Goal: Task Accomplishment & Management: Use online tool/utility

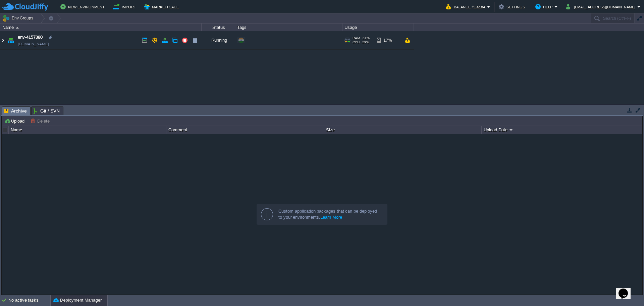
click at [4, 37] on img at bounding box center [2, 40] width 5 height 18
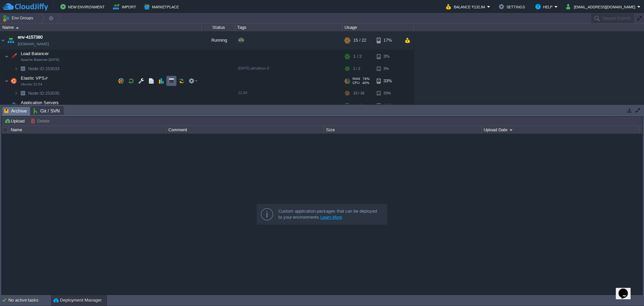
click at [170, 84] on td at bounding box center [171, 81] width 10 height 10
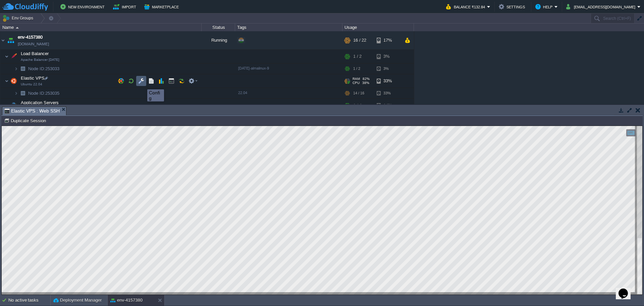
click at [142, 83] on button "button" at bounding box center [141, 81] width 6 height 6
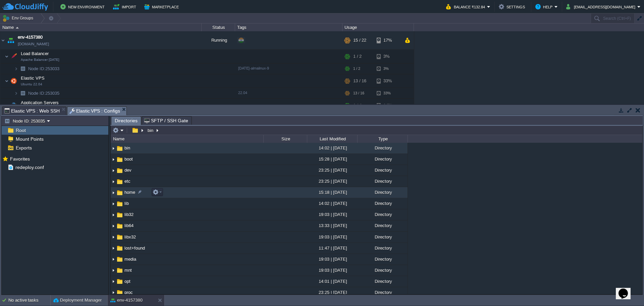
click at [132, 194] on span "home" at bounding box center [129, 192] width 13 height 6
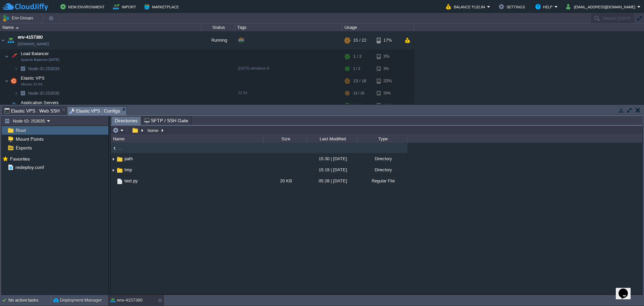
click at [36, 110] on span "Elastic VPS : Web SSH" at bounding box center [31, 111] width 55 height 8
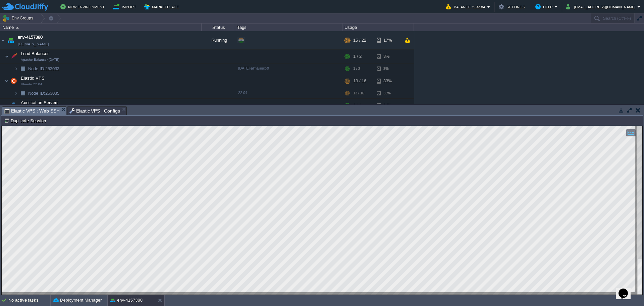
click at [80, 107] on span "Elastic VPS : Configs" at bounding box center [94, 111] width 51 height 8
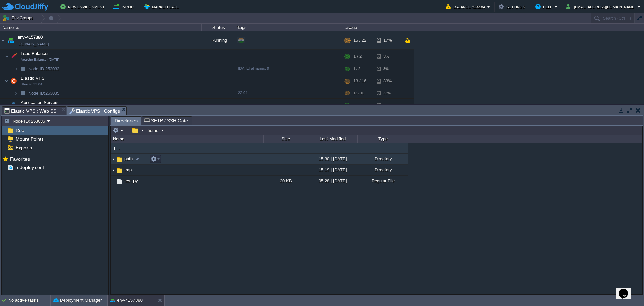
click at [128, 158] on span "path" at bounding box center [128, 159] width 10 height 6
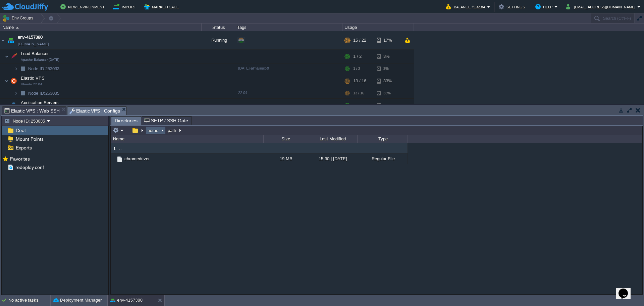
click at [152, 131] on button "home" at bounding box center [153, 130] width 13 height 6
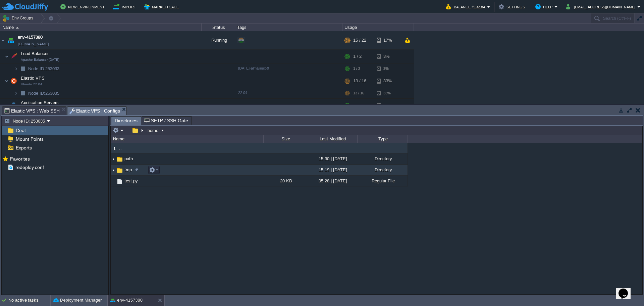
click at [122, 168] on img at bounding box center [119, 169] width 7 height 7
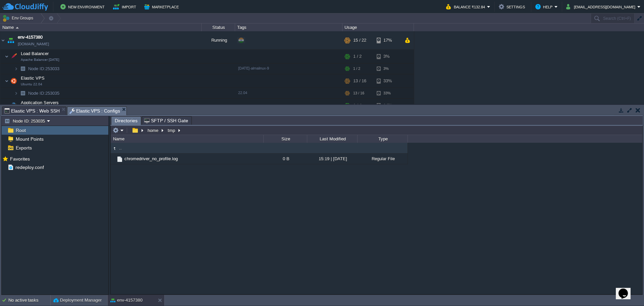
click at [25, 108] on span "Elastic VPS : Web SSH" at bounding box center [31, 111] width 55 height 8
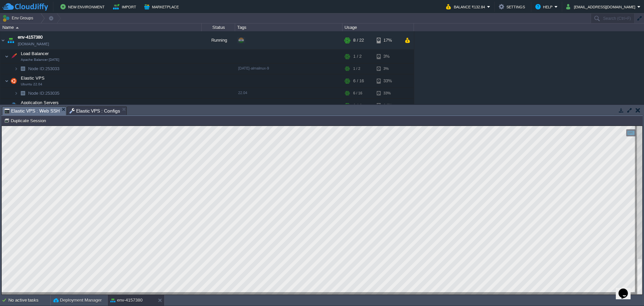
click at [643, 208] on div "Tasks Activity Log Archive Git / SVN Elastic VPS : Web SSH Elastic VPS : Config…" at bounding box center [322, 200] width 644 height 190
click at [637, 220] on div at bounding box center [322, 210] width 641 height 168
click at [84, 109] on span "Elastic VPS : Configs" at bounding box center [94, 111] width 51 height 8
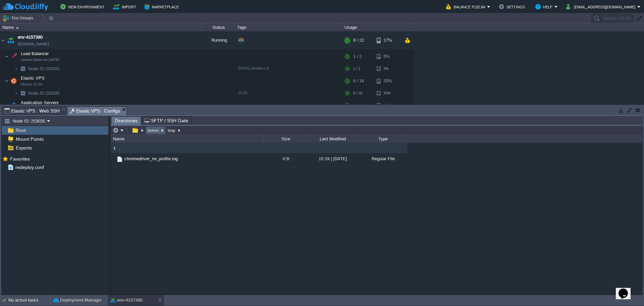
click at [152, 131] on button "home" at bounding box center [153, 130] width 13 height 6
click at [121, 131] on em at bounding box center [118, 130] width 11 height 6
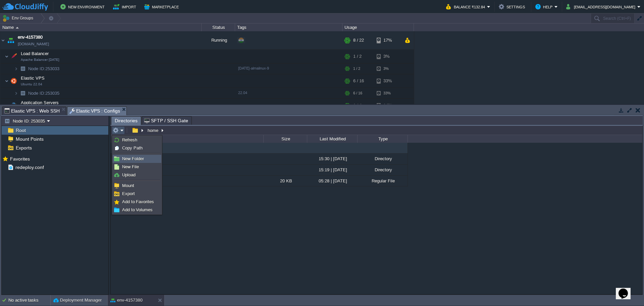
click at [137, 160] on span "New Folder" at bounding box center [133, 158] width 22 height 5
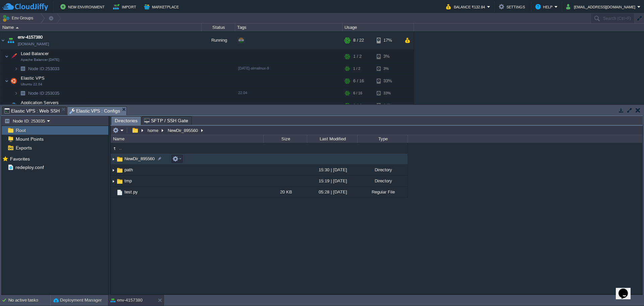
scroll to position [0, 0]
click at [151, 245] on div ".. NewDir_895560 path 15:30 | 27 Sep 2025 Directory tmp 15:19 | 27 Sep 2025 Dir…" at bounding box center [377, 218] width 532 height 151
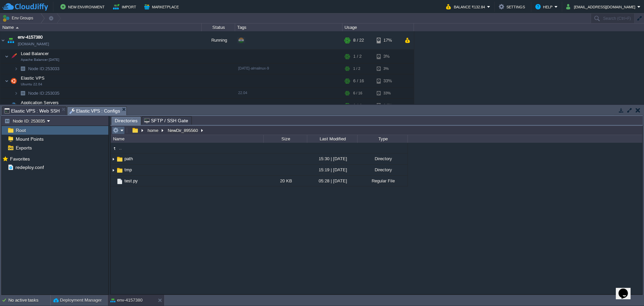
click at [120, 134] on td at bounding box center [118, 130] width 13 height 8
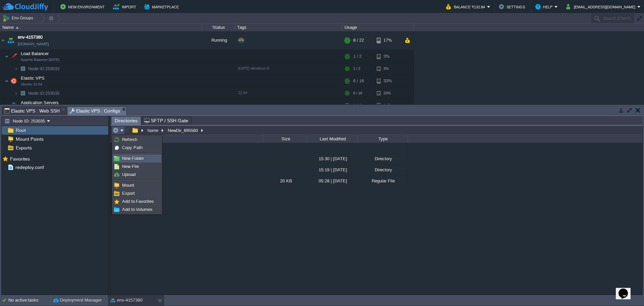
click at [135, 157] on span "New Folder" at bounding box center [133, 158] width 22 height 5
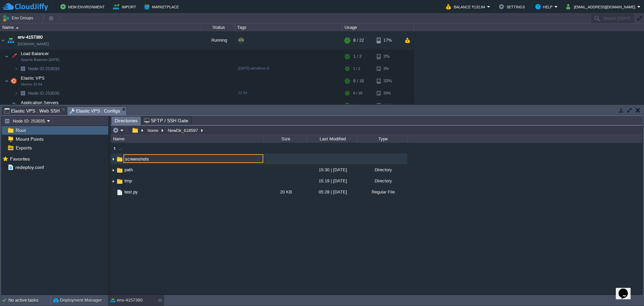
type input "screenshots"
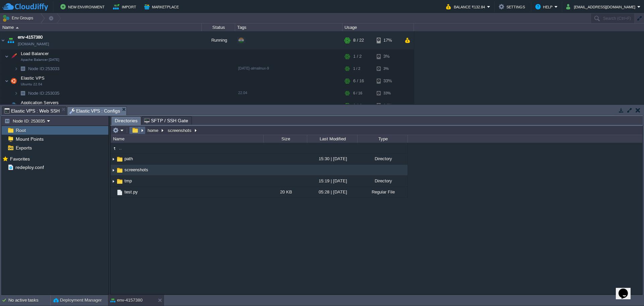
click at [134, 132] on button "button" at bounding box center [135, 130] width 10 height 6
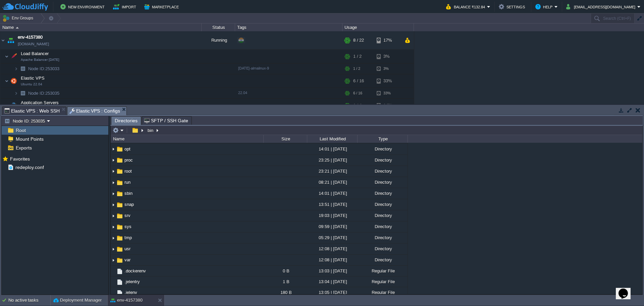
scroll to position [0, 0]
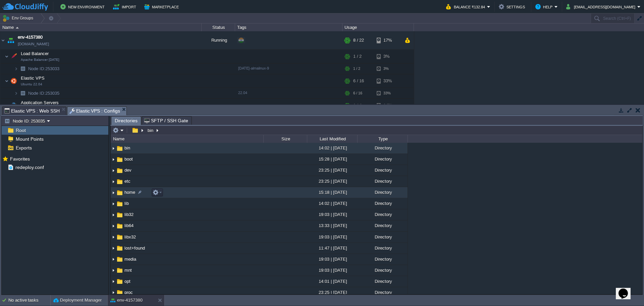
click at [124, 192] on span "home" at bounding box center [129, 192] width 13 height 6
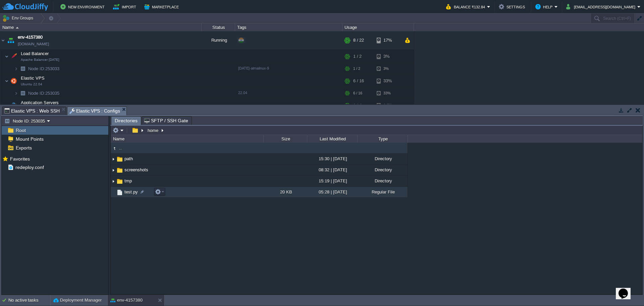
click at [130, 193] on span "test.py" at bounding box center [130, 192] width 15 height 6
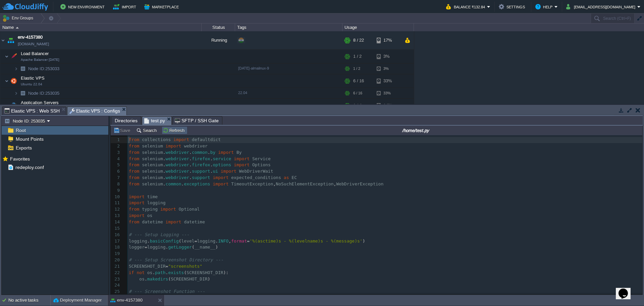
scroll to position [2, 0]
click at [218, 173] on span at bounding box center [219, 170] width 3 height 5
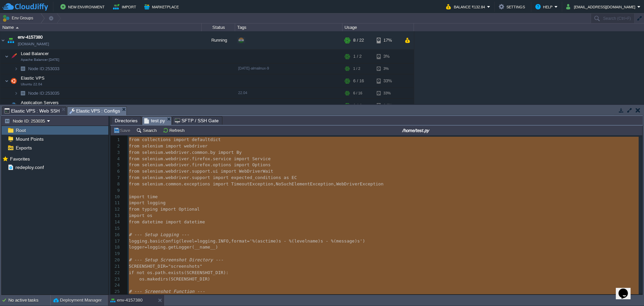
type textarea "-"
click at [41, 111] on span "Elastic VPS : Web SSH" at bounding box center [31, 111] width 55 height 8
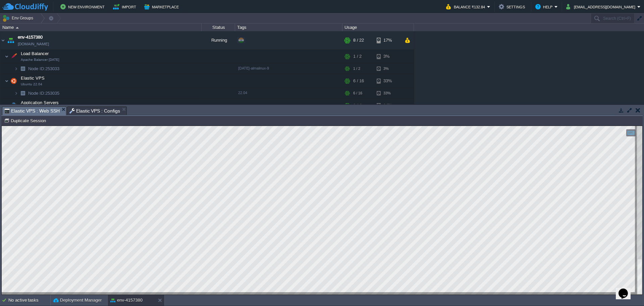
click at [99, 110] on span "Elastic VPS : Configs" at bounding box center [94, 111] width 51 height 8
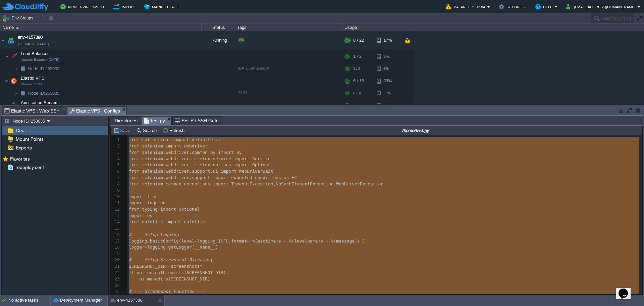
click at [185, 189] on pre "​" at bounding box center [384, 190] width 515 height 6
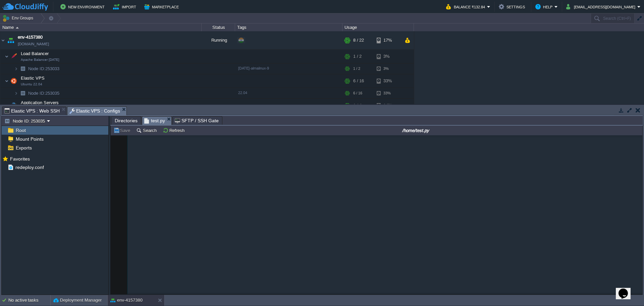
scroll to position [2599, 0]
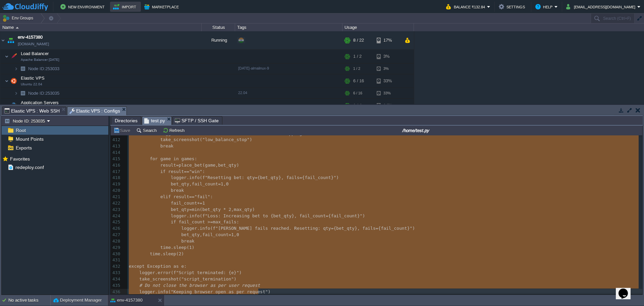
type textarea "-"
click at [260, 201] on pre "fail_count += 1" at bounding box center [384, 203] width 515 height 6
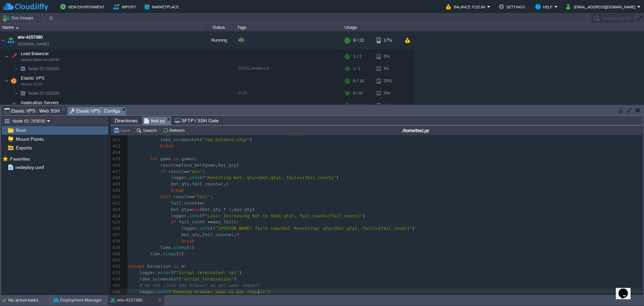
type textarea "-"
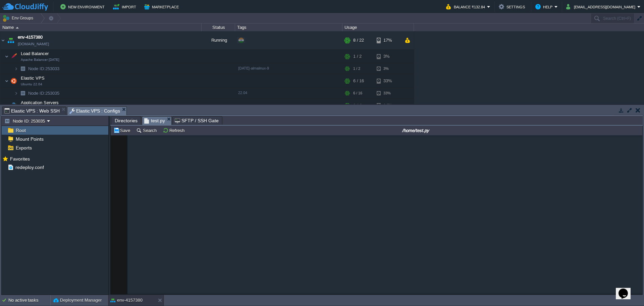
scroll to position [1405, 0]
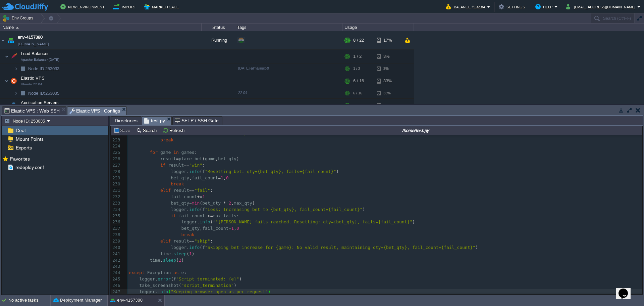
click at [249, 194] on pre "fail_count += 1" at bounding box center [384, 197] width 515 height 6
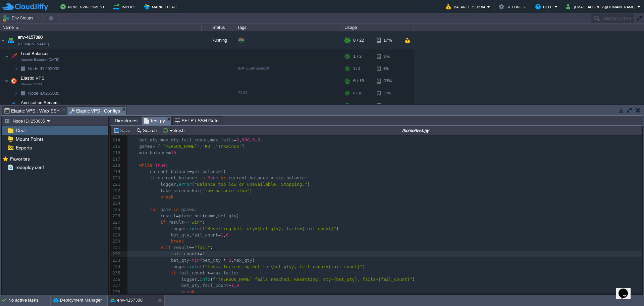
scroll to position [1304, 0]
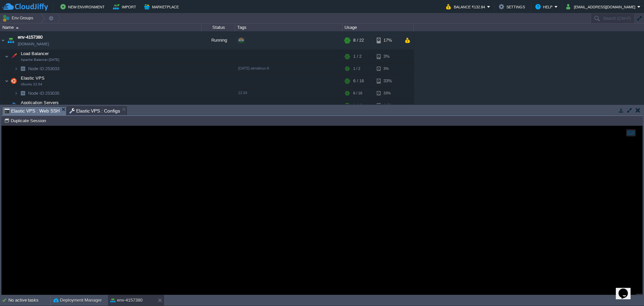
click at [31, 112] on span "Elastic VPS : Web SSH" at bounding box center [31, 111] width 55 height 8
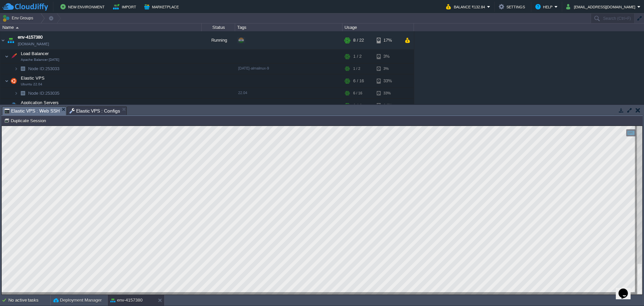
click at [2, 126] on html "Copy: Ctrl + Shift + C Paste: Ctrl + V Settings: Ctrl + Shift + Alt 0" at bounding box center [322, 126] width 641 height 0
drag, startPoint x: 84, startPoint y: 109, endPoint x: 259, endPoint y: 214, distance: 204.3
click at [84, 109] on span "Elastic VPS : Configs" at bounding box center [94, 111] width 51 height 8
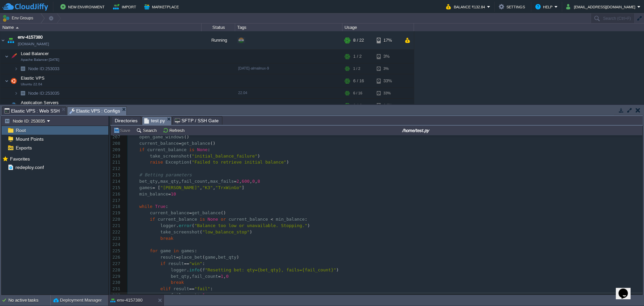
click at [231, 207] on pre "while True :" at bounding box center [384, 206] width 515 height 6
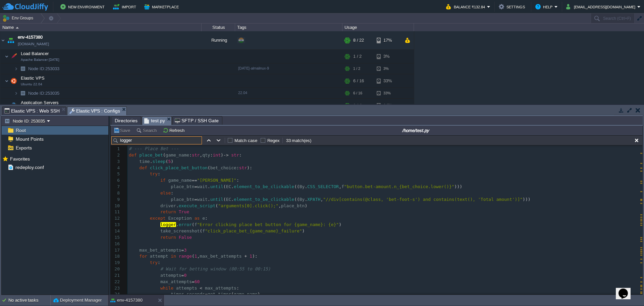
scroll to position [0, 0]
type input "logger"
click at [254, 169] on pre "def click_place_bet_button ( bet_choice : str ):" at bounding box center [384, 169] width 515 height 6
click at [638, 141] on button "button" at bounding box center [637, 140] width 6 height 6
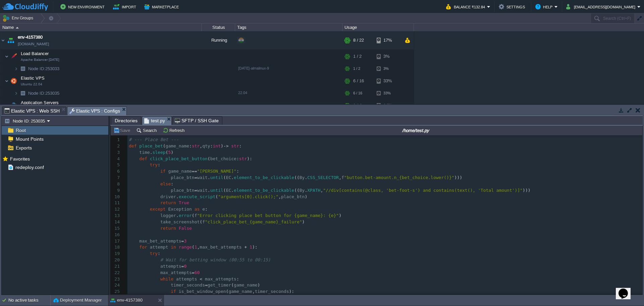
click at [217, 181] on pre "else :" at bounding box center [384, 184] width 515 height 6
click at [259, 171] on pre "if game_name == "WinGo" :" at bounding box center [384, 171] width 515 height 6
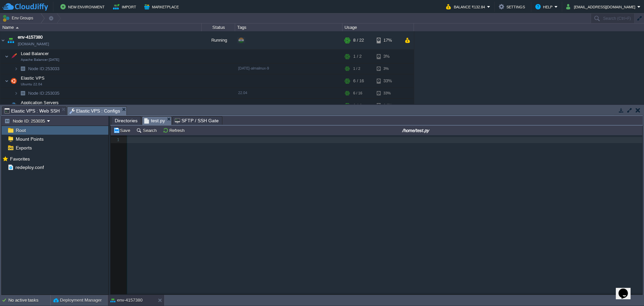
type textarea "-"
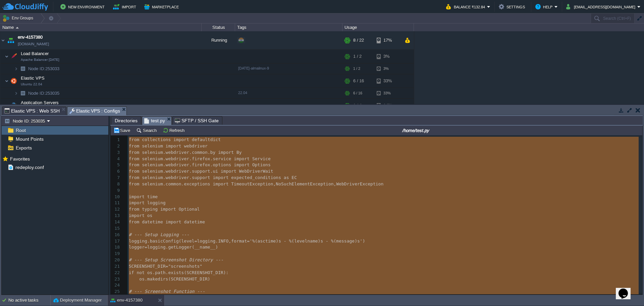
scroll to position [1, 0]
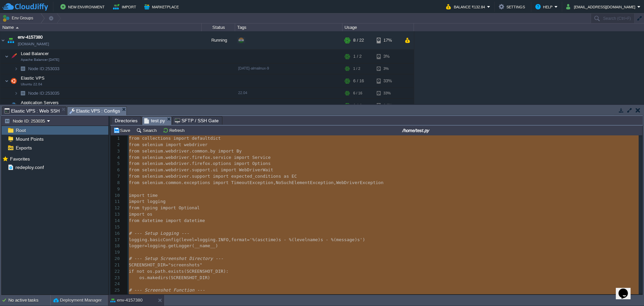
click at [229, 208] on pre "from typing import Optional" at bounding box center [384, 208] width 515 height 6
click at [191, 196] on pre "import time" at bounding box center [384, 195] width 515 height 6
click at [192, 178] on span "support" at bounding box center [201, 175] width 18 height 5
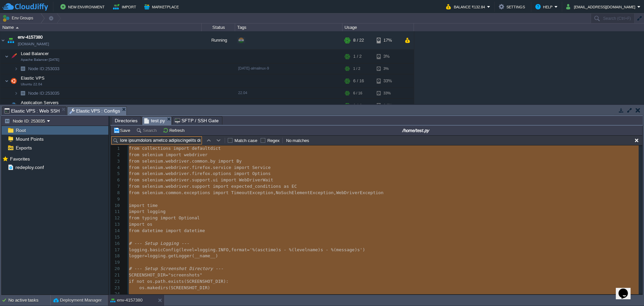
scroll to position [11, 0]
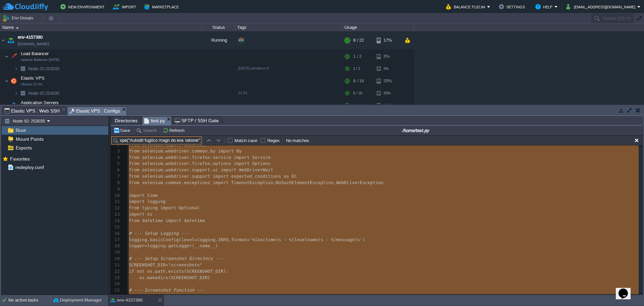
click at [145, 143] on input "text" at bounding box center [156, 140] width 91 height 8
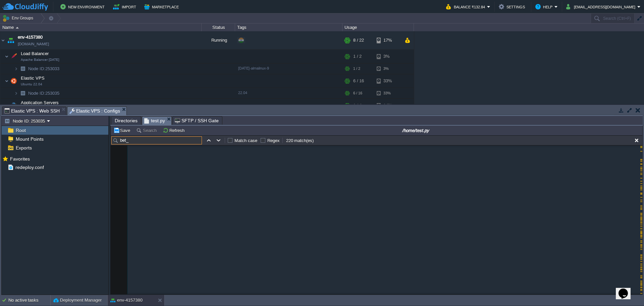
scroll to position [2610, 0]
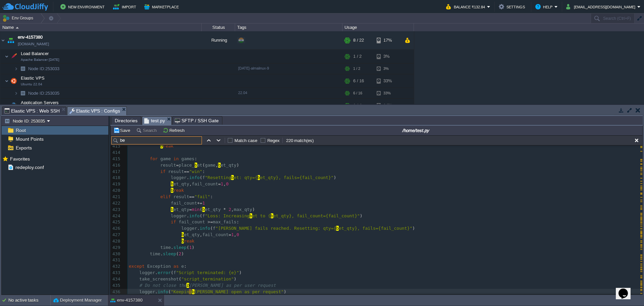
type input "b"
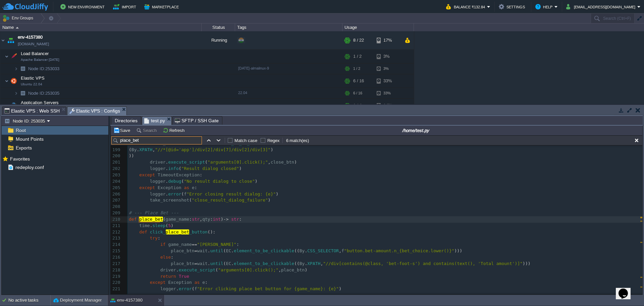
scroll to position [1254, 0]
type input "place_bet"
click at [130, 207] on pre "​" at bounding box center [384, 204] width 515 height 6
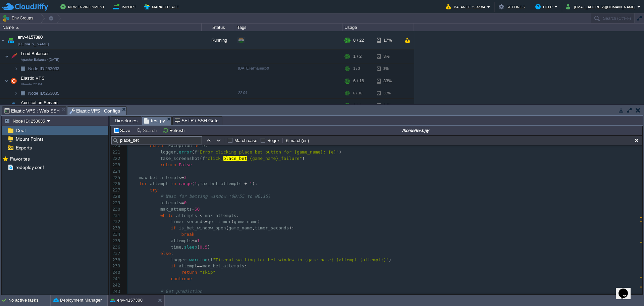
scroll to position [0, 0]
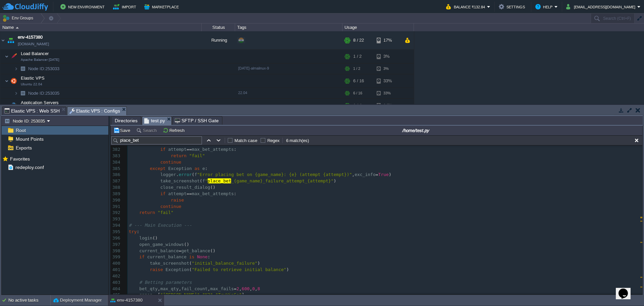
type textarea "-"
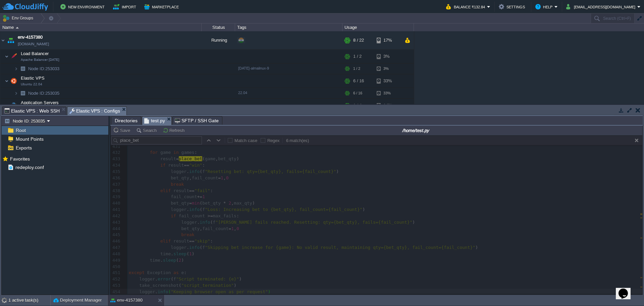
click at [19, 111] on span "Elastic VPS : Web SSH" at bounding box center [31, 111] width 55 height 8
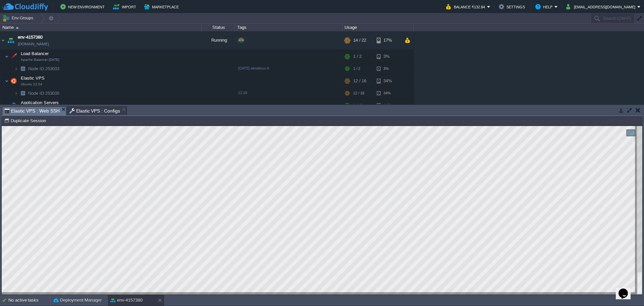
click at [87, 109] on span "Elastic VPS : Configs" at bounding box center [94, 111] width 51 height 8
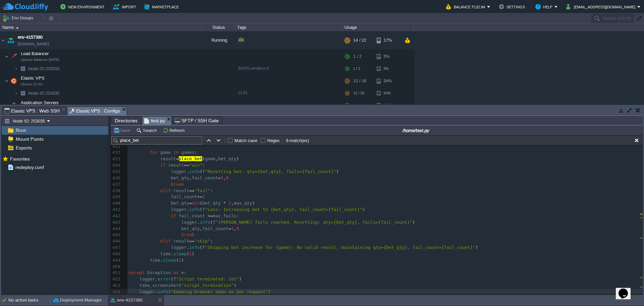
click at [222, 178] on span "1" at bounding box center [222, 177] width 3 height 5
type textarea "2"
click at [232, 227] on div "xxxxxxxxxx 1 247 1 436 ​ 420 # Betting parameters 421 bet_qty , max_qty , fail_…" at bounding box center [384, 183] width 515 height 221
type textarea "2"
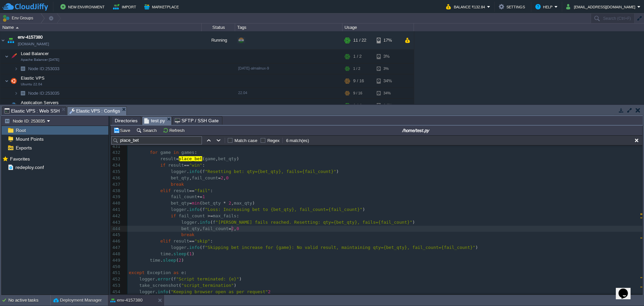
scroll to position [2, 2]
click at [147, 147] on div "420 # Betting parameters 421 bet_qty , max_qty , fail_count , max_fails = 2 , 6…" at bounding box center [384, 183] width 515 height 221
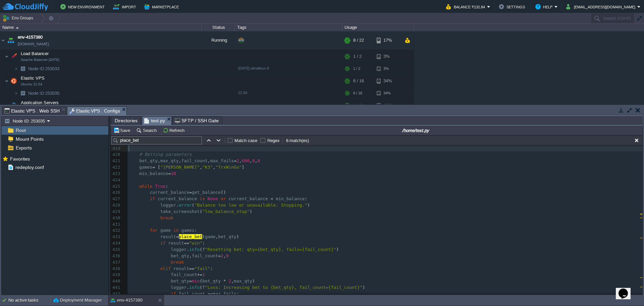
scroll to position [2637, 0]
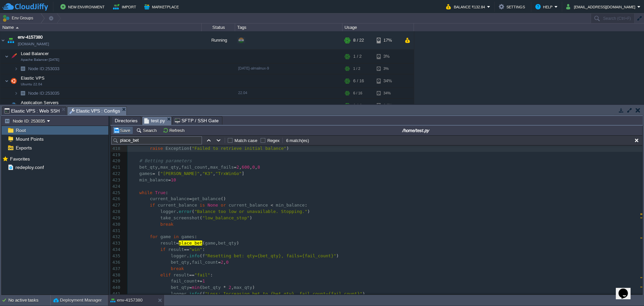
click at [121, 131] on button "Save" at bounding box center [122, 130] width 19 height 6
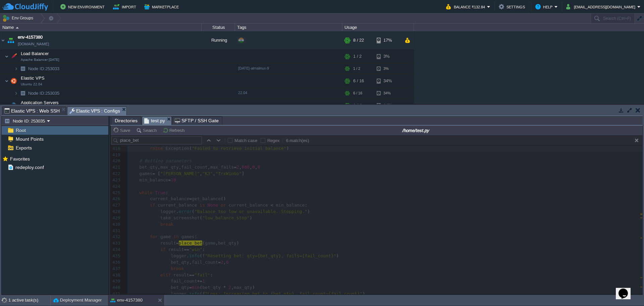
click at [29, 110] on span "Elastic VPS : Web SSH" at bounding box center [31, 111] width 55 height 8
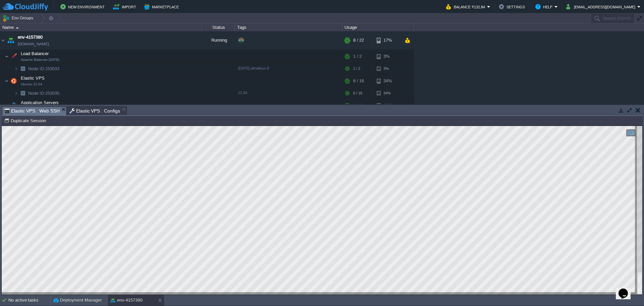
click at [80, 112] on span "Elastic VPS : Configs" at bounding box center [94, 111] width 51 height 8
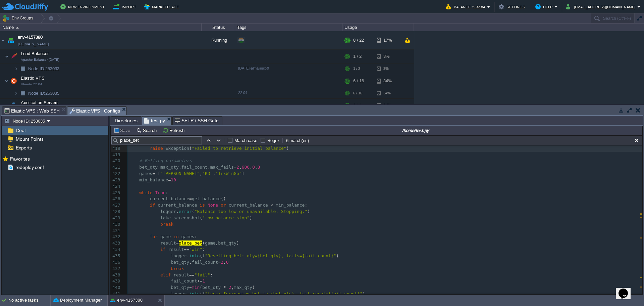
click at [38, 111] on span "Elastic VPS : Web SSH" at bounding box center [31, 111] width 55 height 8
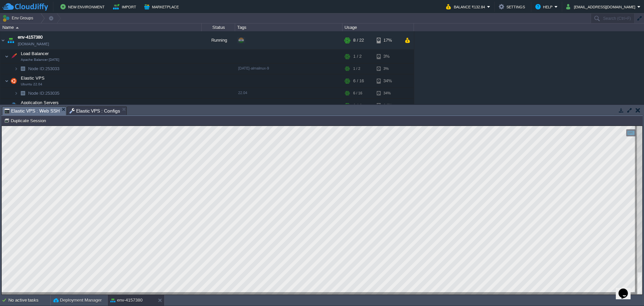
click at [83, 107] on span "Elastic VPS : Configs" at bounding box center [94, 111] width 51 height 8
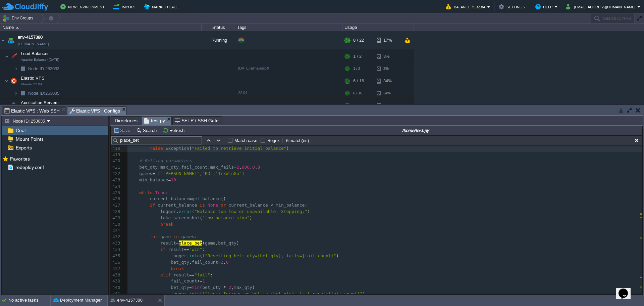
click at [157, 217] on span at bounding box center [145, 217] width 32 height 5
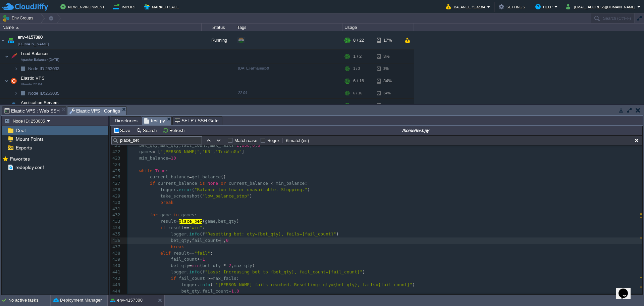
scroll to position [2723, 0]
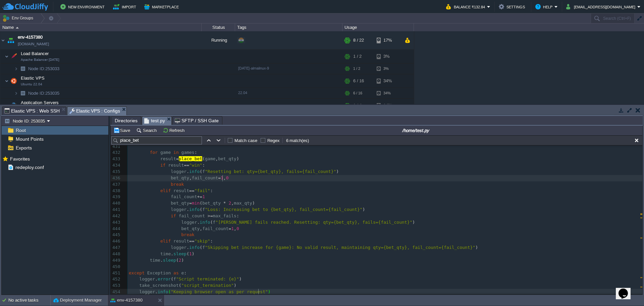
type textarea "-"
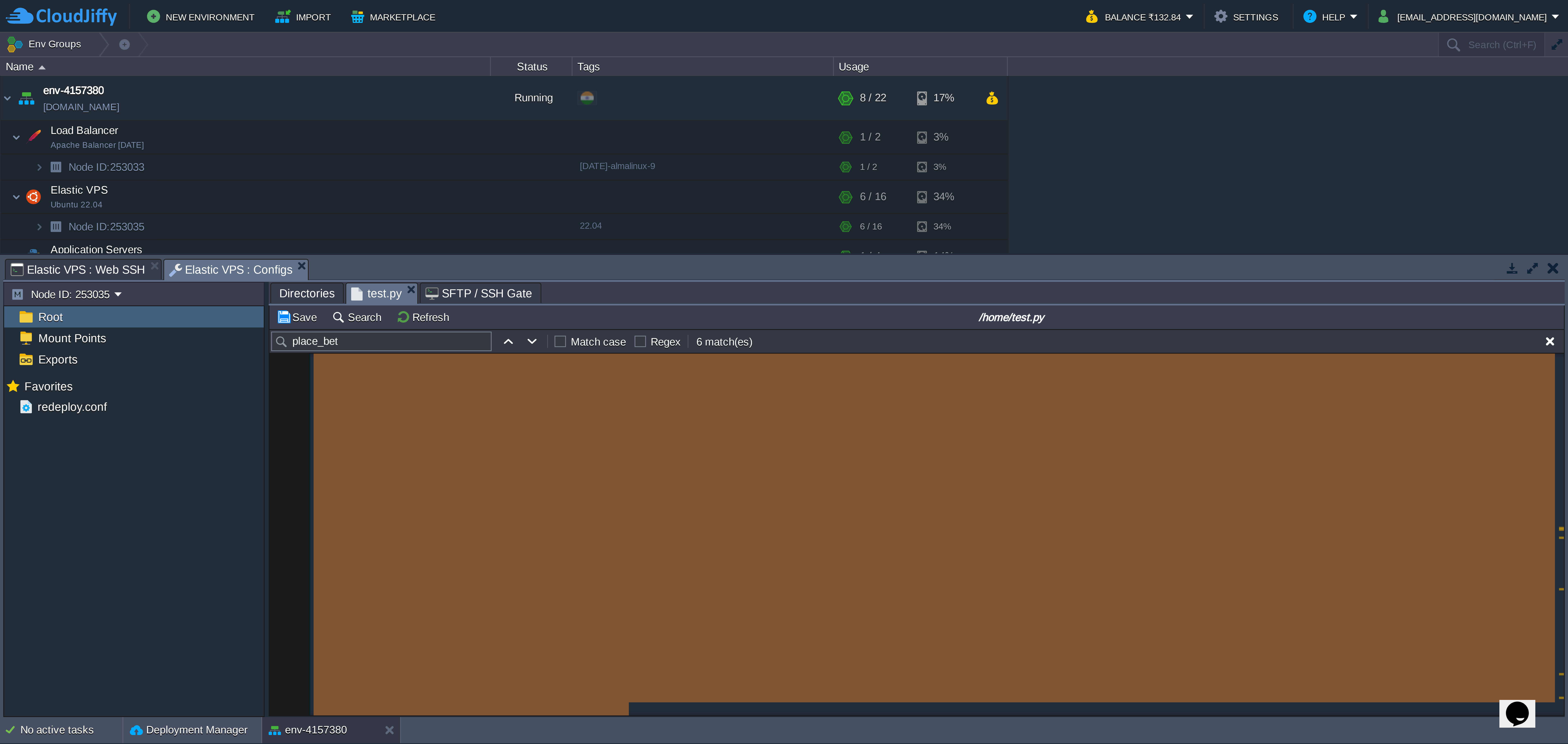
scroll to position [797, 0]
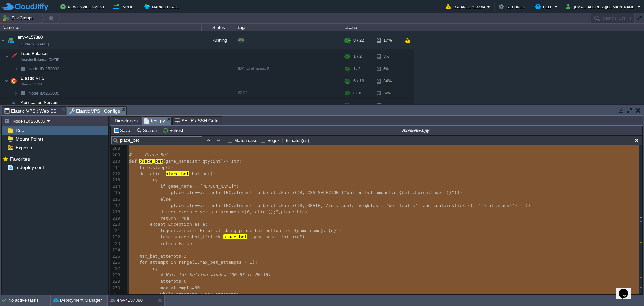
click at [149, 151] on pre "​" at bounding box center [384, 148] width 515 height 6
click at [210, 206] on span "until" at bounding box center [216, 205] width 13 height 5
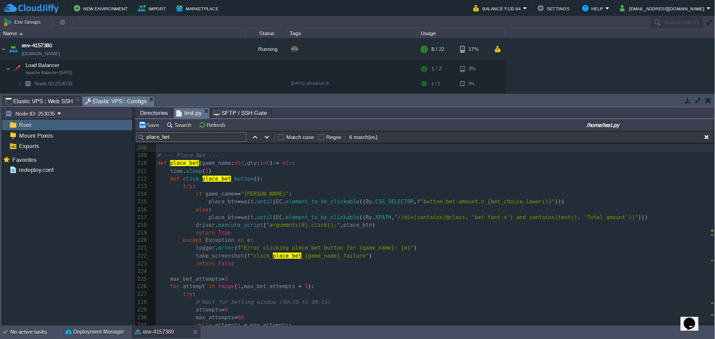
scroll to position [1309, 0]
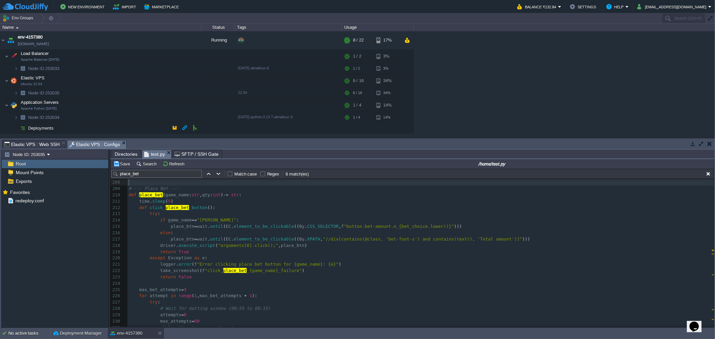
click at [128, 127] on td "Deployments" at bounding box center [100, 128] width 201 height 11
click at [146, 185] on pre "​" at bounding box center [420, 182] width 587 height 6
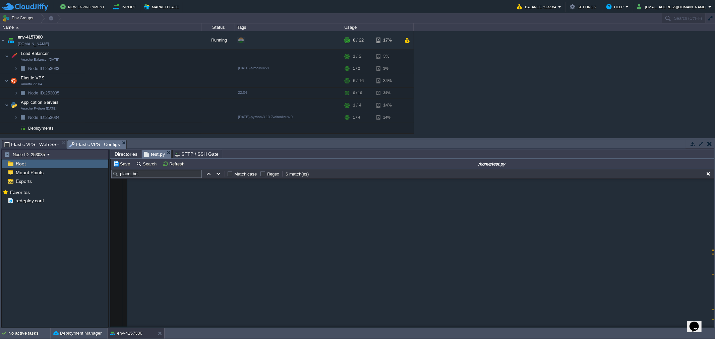
scroll to position [2611, 0]
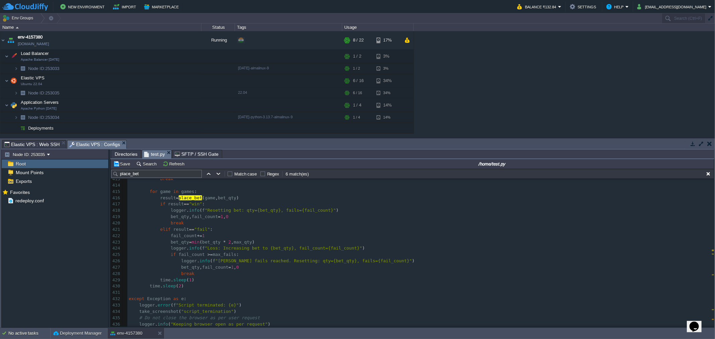
type textarea "-"
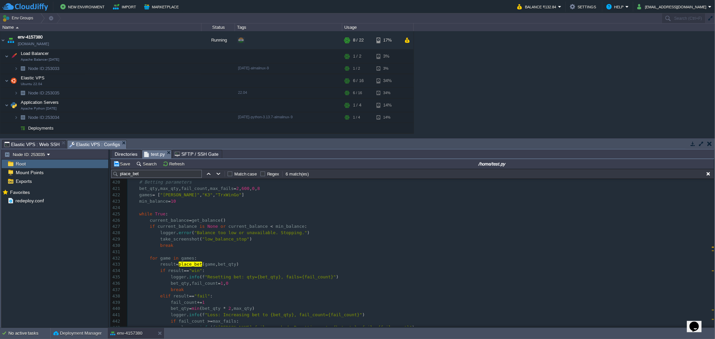
scroll to position [2612, 0]
click at [219, 286] on div "xxxxxxxxxx 1 247 1 436 ​ 408 continue 409 return "fail" 410 ​ 411 # --- Main Ex…" at bounding box center [420, 252] width 587 height 297
type textarea "2"
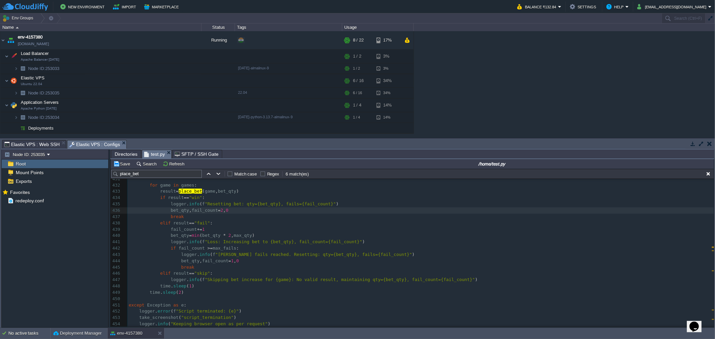
click at [229, 262] on div "xxxxxxxxxx 1 247 1 436 ​ 408 continue 409 return "fail" 410 ​ 411 # --- Main Ex…" at bounding box center [420, 179] width 587 height 297
type textarea "2"
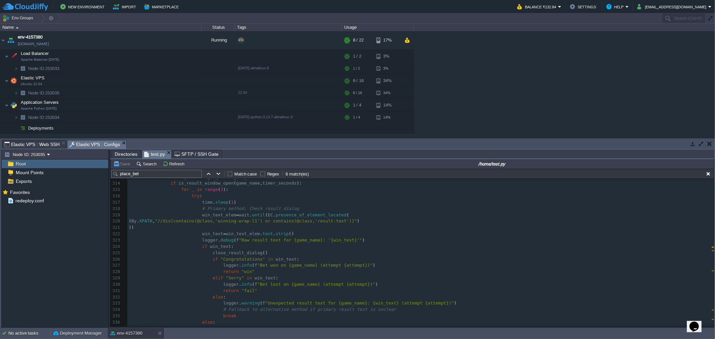
click at [42, 143] on span "Elastic VPS : Web SSH" at bounding box center [31, 145] width 55 height 8
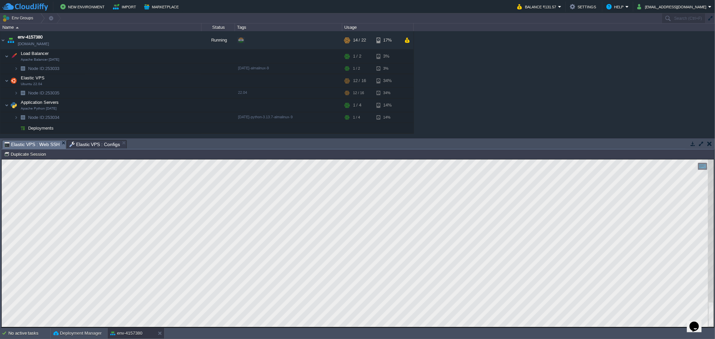
click at [95, 144] on span "Elastic VPS : Configs" at bounding box center [94, 145] width 51 height 8
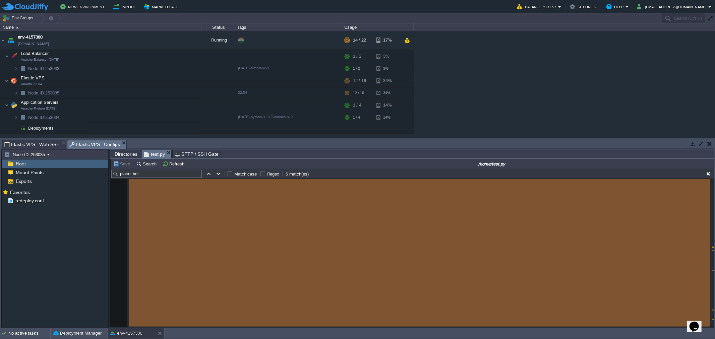
scroll to position [109, 0]
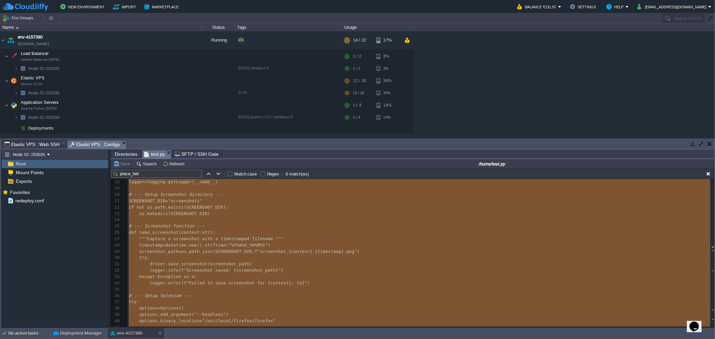
type textarea "-"
click at [331, 233] on pre "def take_screenshot ( context : str ):" at bounding box center [420, 233] width 587 height 6
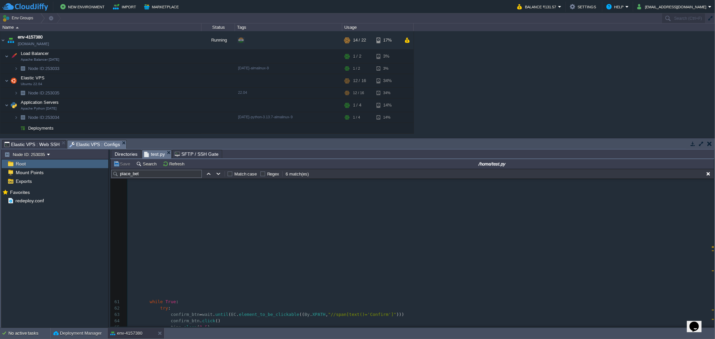
scroll to position [447, 0]
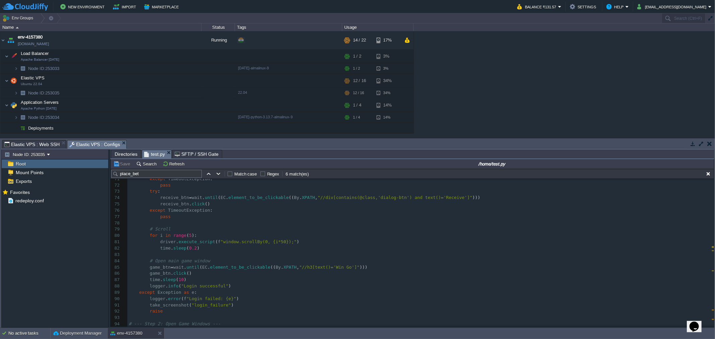
click at [148, 193] on div "xxxxxxxxxx 1 247 1 436 logger . info ( "Keeping browser open as per request" ) …" at bounding box center [420, 249] width 587 height 272
type textarea "try: receive_btn = wait.until(EC.element_to_be_clickable((By.XPATH, "//div[cont…"
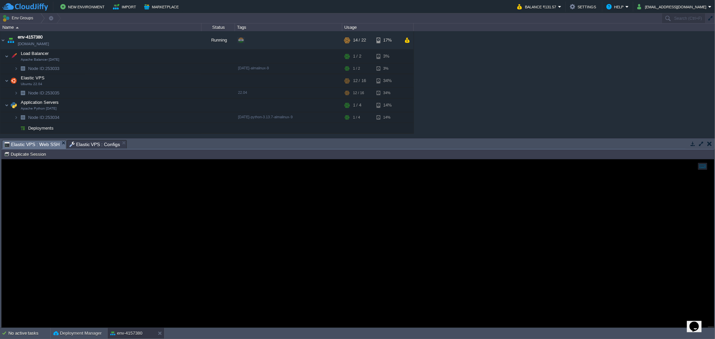
click at [29, 141] on span "Elastic VPS : Web SSH" at bounding box center [31, 145] width 55 height 8
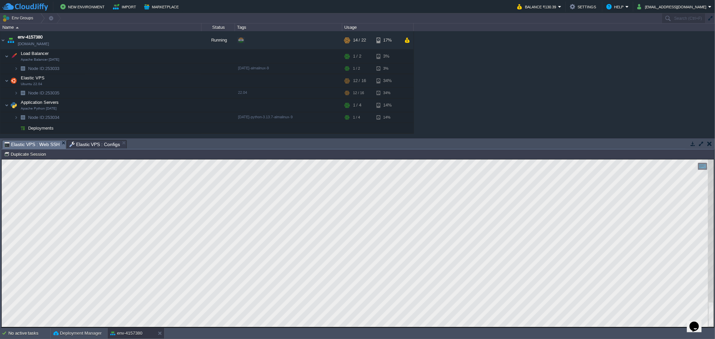
click at [85, 142] on span "Elastic VPS : Configs" at bounding box center [94, 145] width 51 height 8
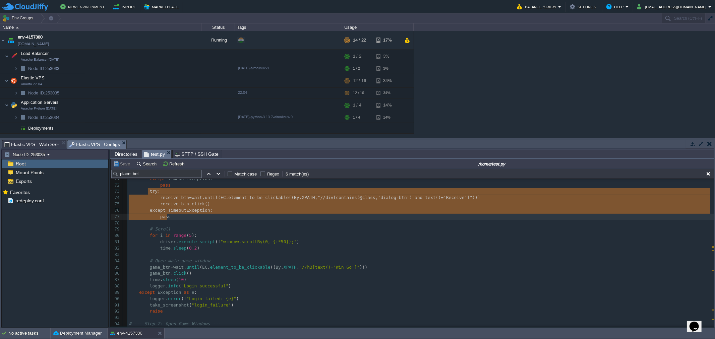
click at [276, 236] on pre "for i in range ( 5 ):" at bounding box center [420, 236] width 587 height 6
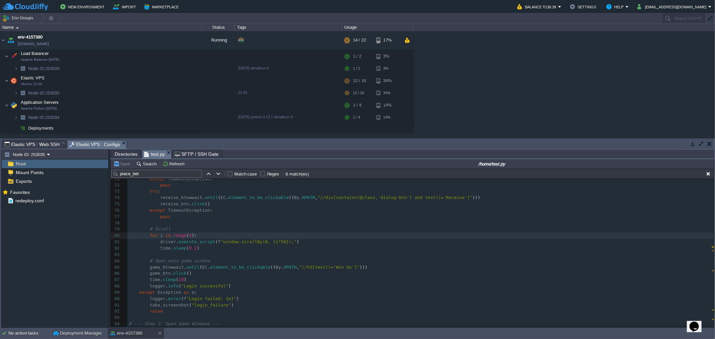
type textarea "-"
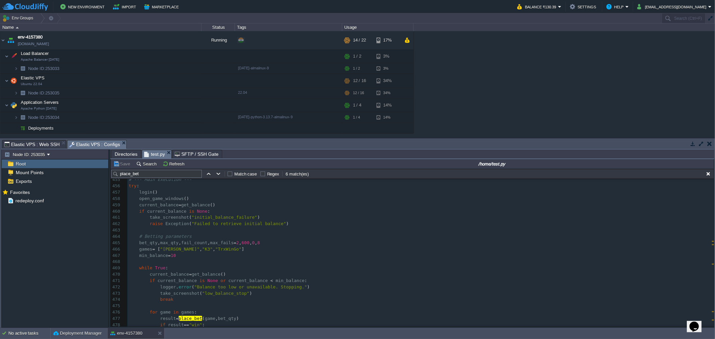
scroll to position [2815, 0]
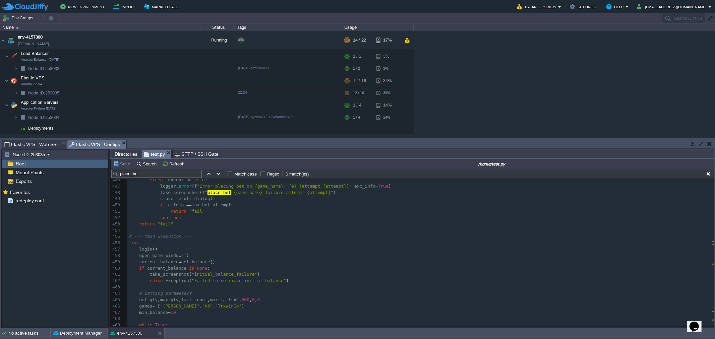
click at [29, 143] on span "Elastic VPS : Web SSH" at bounding box center [31, 145] width 55 height 8
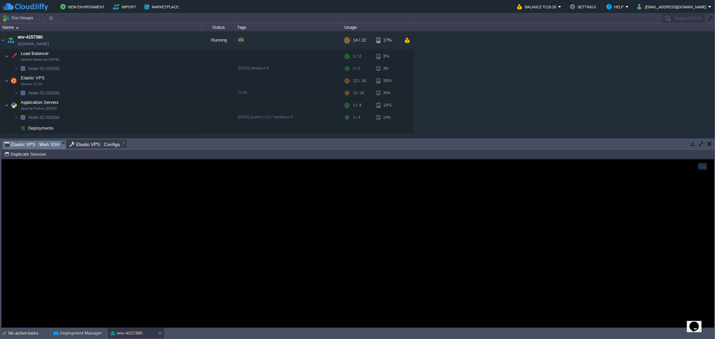
drag, startPoint x: 60, startPoint y: 141, endPoint x: 38, endPoint y: 99, distance: 47.1
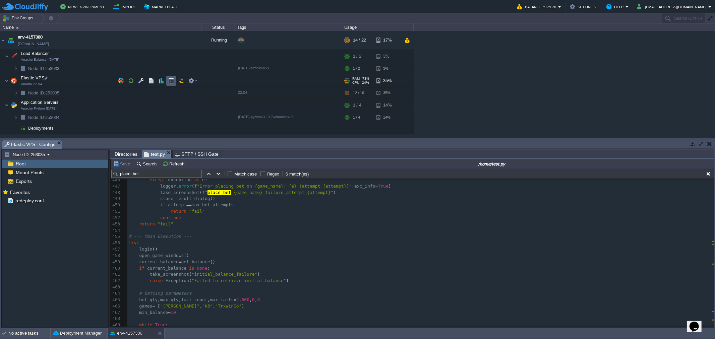
click at [171, 81] on button "button" at bounding box center [171, 81] width 6 height 6
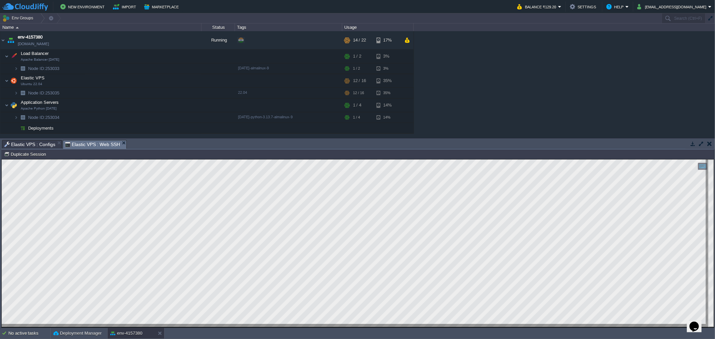
scroll to position [0, 0]
click at [32, 142] on span "Elastic VPS : Configs" at bounding box center [29, 145] width 51 height 8
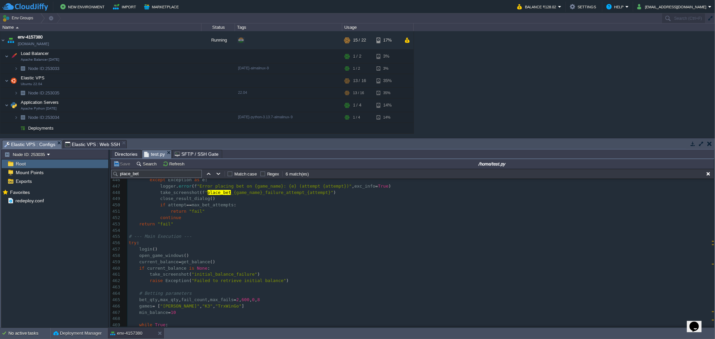
click at [248, 231] on pre "​" at bounding box center [420, 231] width 587 height 6
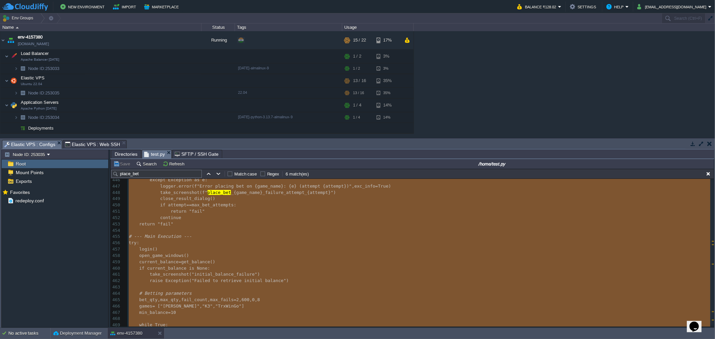
scroll to position [3, 0]
type textarea "-"
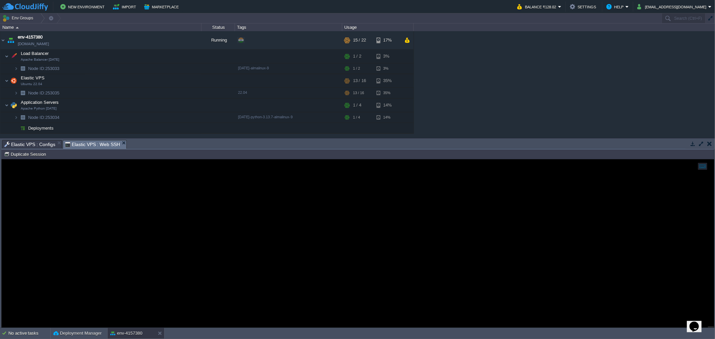
click at [75, 143] on span "Elastic VPS : Web SSH" at bounding box center [92, 145] width 55 height 8
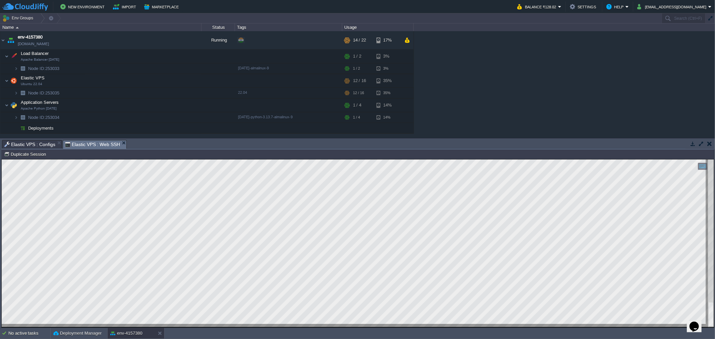
click at [30, 145] on span "Elastic VPS : Configs" at bounding box center [29, 145] width 51 height 8
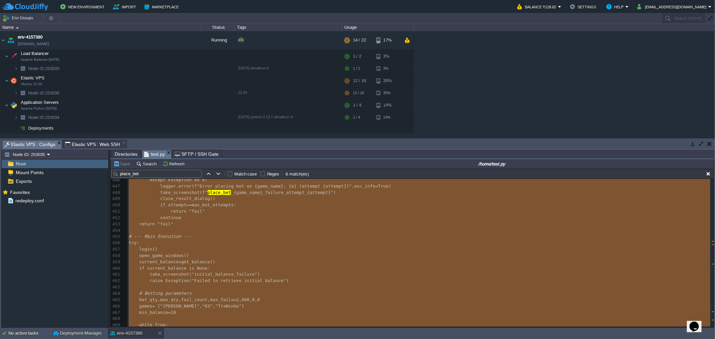
click at [301, 244] on pre "try :" at bounding box center [420, 243] width 587 height 6
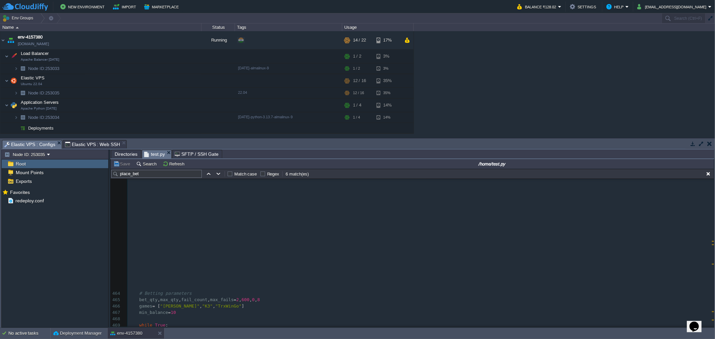
scroll to position [3002, 0]
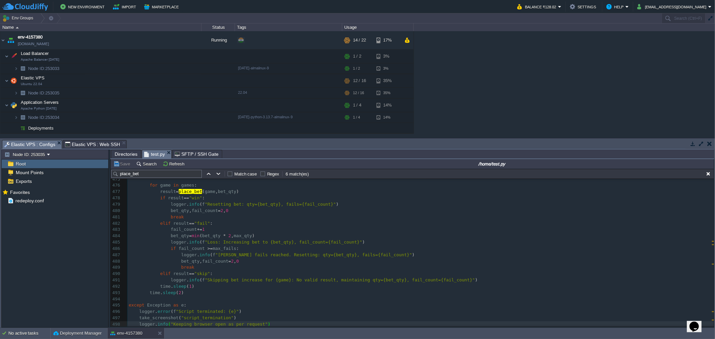
type textarea "-"
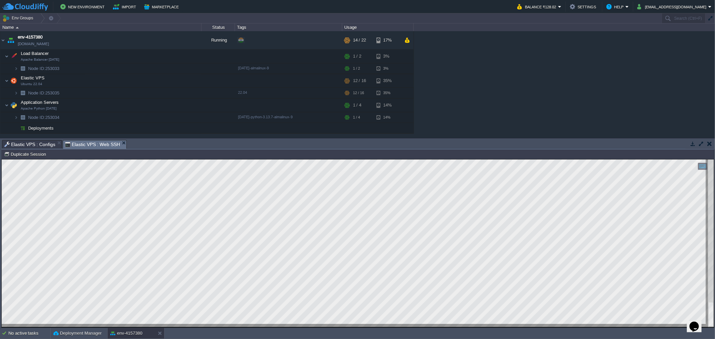
click at [75, 141] on span "Elastic VPS : Web SSH" at bounding box center [92, 145] width 55 height 8
click at [30, 143] on span "Elastic VPS : Configs" at bounding box center [29, 145] width 51 height 8
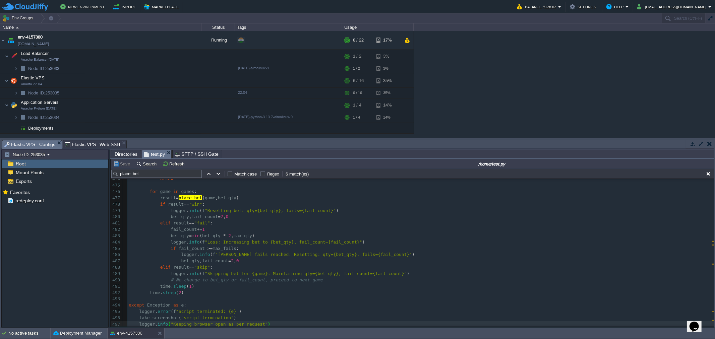
click at [268, 257] on div "xxxxxxxxxx 1 247 1 436 1 498 from collections import defaultdict 464 # Betting …" at bounding box center [420, 220] width 587 height 215
type textarea "-"
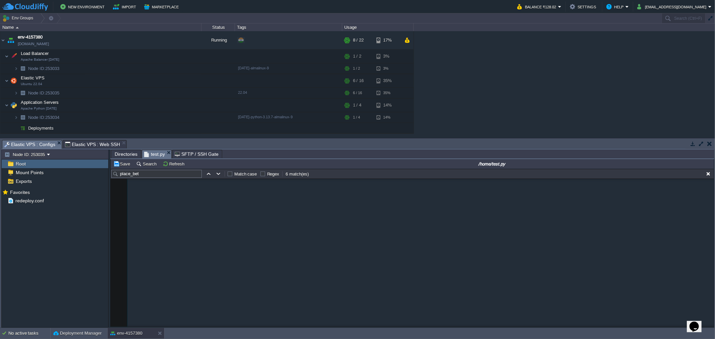
scroll to position [3097, 0]
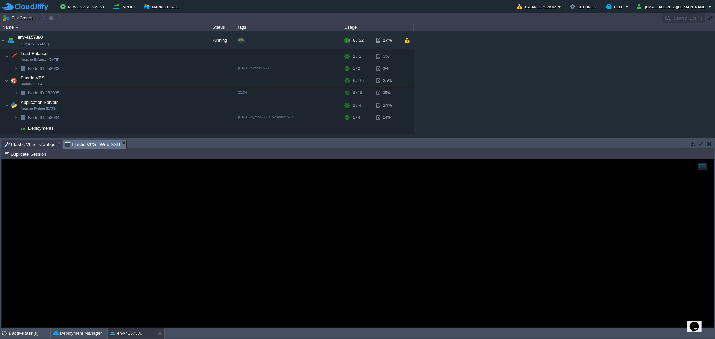
click at [89, 144] on span "Elastic VPS : Web SSH" at bounding box center [92, 145] width 55 height 8
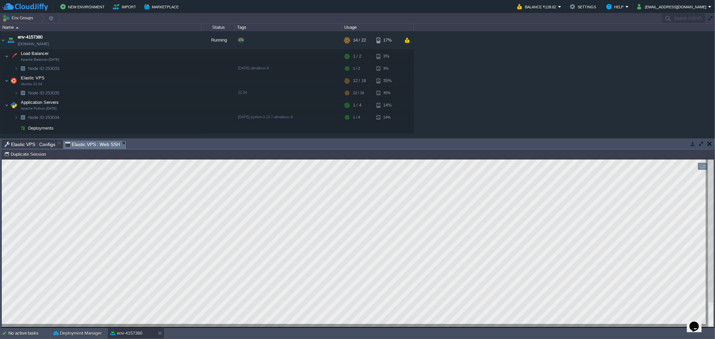
click at [16, 147] on span "Elastic VPS : Configs" at bounding box center [29, 145] width 51 height 8
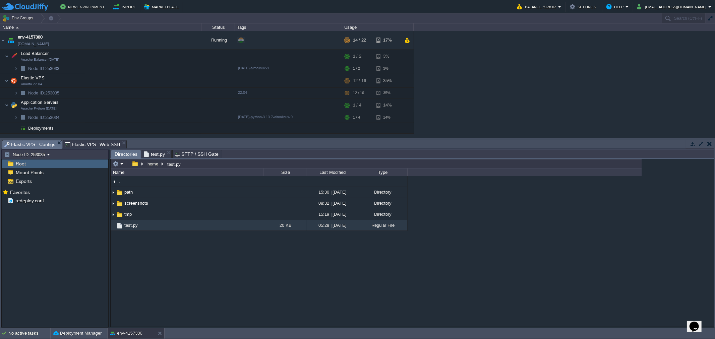
click at [117, 153] on span "Directories" at bounding box center [126, 154] width 23 height 8
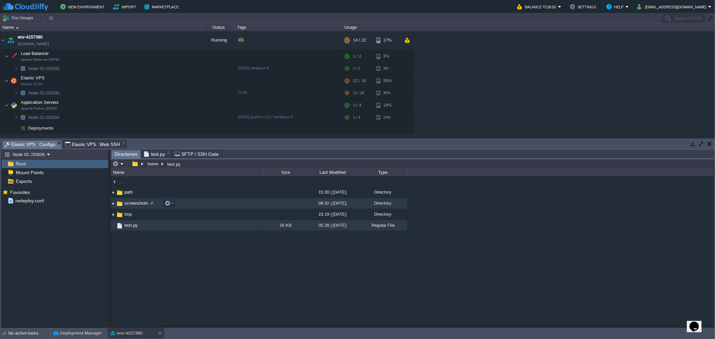
click at [129, 201] on link "screenshots" at bounding box center [136, 204] width 26 height 6
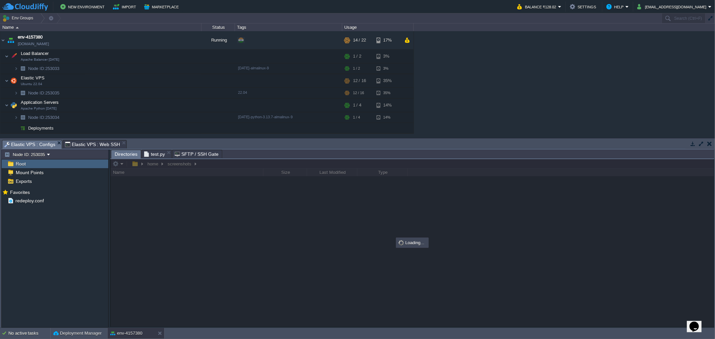
click at [80, 144] on span "Elastic VPS : Web SSH" at bounding box center [92, 145] width 55 height 8
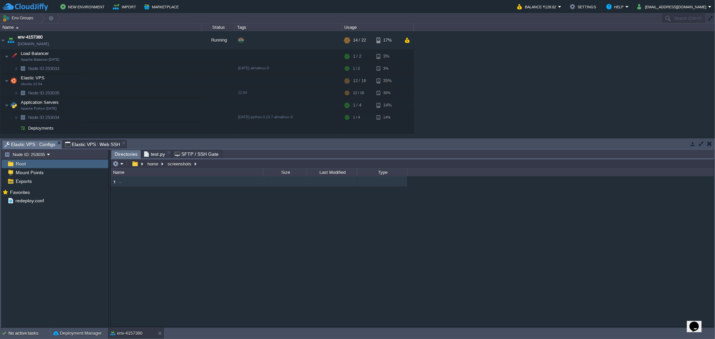
click at [18, 145] on span "Elastic VPS : Configs" at bounding box center [29, 145] width 51 height 8
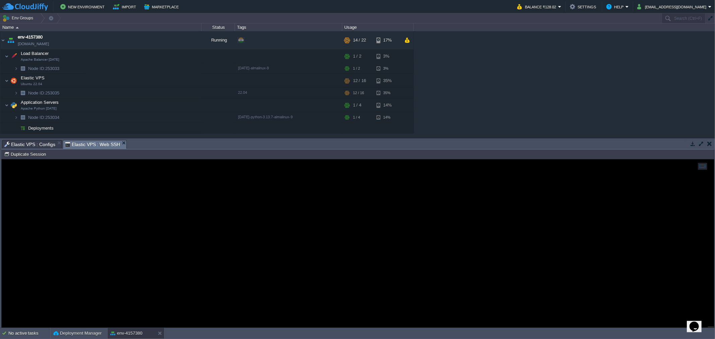
click at [92, 145] on span "Elastic VPS : Web SSH" at bounding box center [92, 145] width 55 height 8
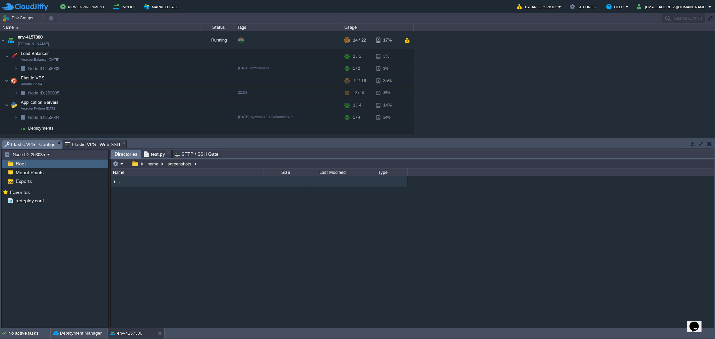
click at [25, 145] on span "Elastic VPS : Configs" at bounding box center [29, 145] width 51 height 8
click at [152, 166] on button "home" at bounding box center [153, 164] width 13 height 6
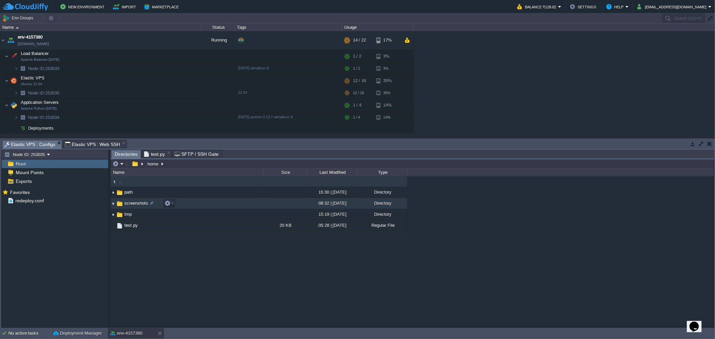
click at [125, 203] on span "screenshots" at bounding box center [136, 204] width 26 height 6
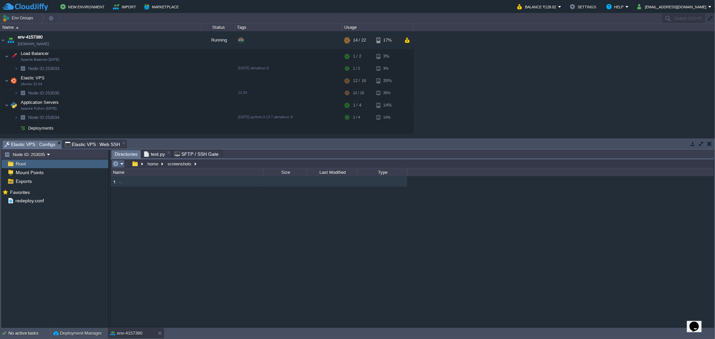
click at [123, 166] on em at bounding box center [118, 164] width 11 height 6
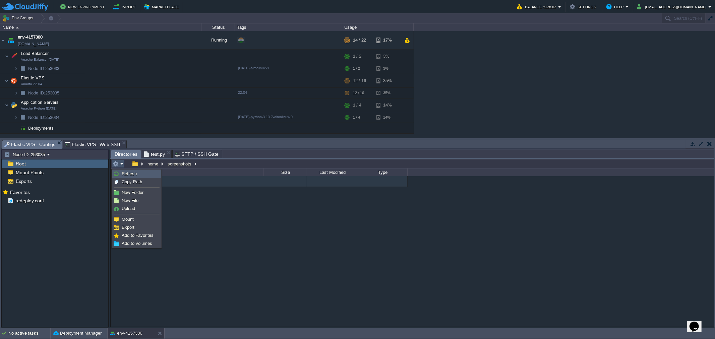
click at [125, 175] on span "Refresh" at bounding box center [129, 173] width 15 height 5
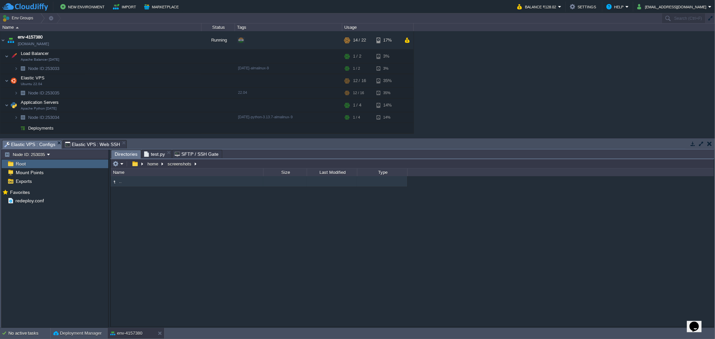
click at [67, 144] on span "Elastic VPS : Web SSH" at bounding box center [92, 145] width 55 height 8
click at [31, 146] on span "Elastic VPS : Configs" at bounding box center [29, 145] width 51 height 8
click at [148, 153] on span "test.py" at bounding box center [154, 154] width 21 height 8
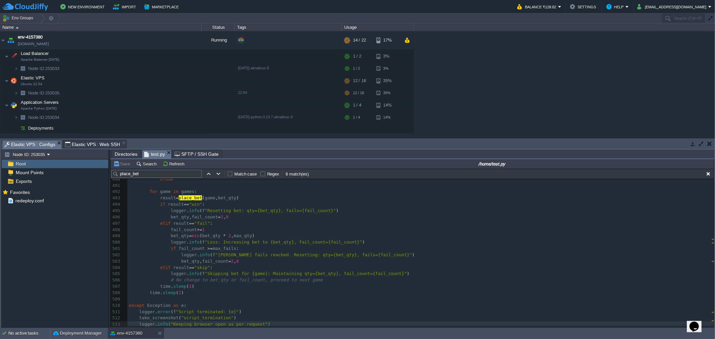
click at [288, 265] on pre "elif result == "skip" :" at bounding box center [420, 268] width 587 height 6
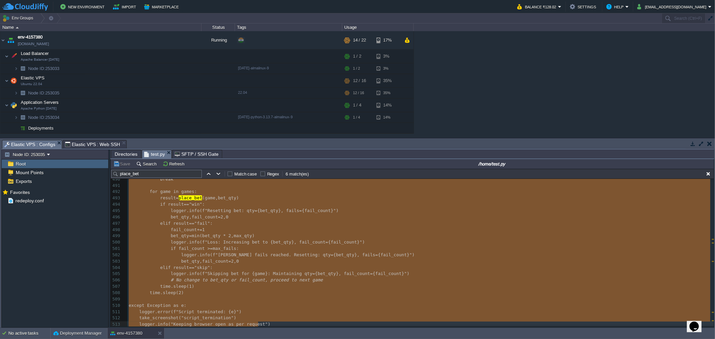
type textarea "-"
click at [79, 144] on span "Elastic VPS : Web SSH" at bounding box center [92, 145] width 55 height 8
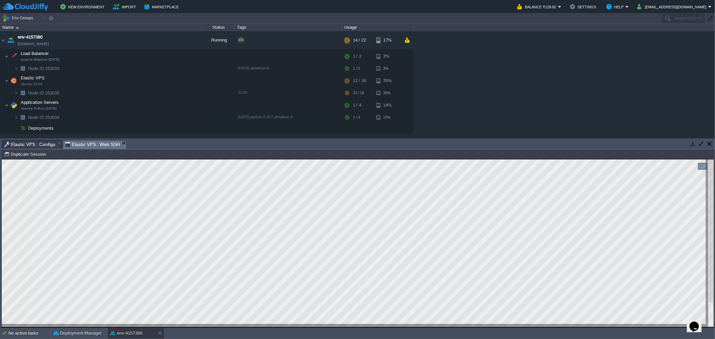
drag, startPoint x: 22, startPoint y: 142, endPoint x: 22, endPoint y: 159, distance: 17.1
click at [22, 142] on span "Elastic VPS : Configs" at bounding box center [29, 145] width 51 height 8
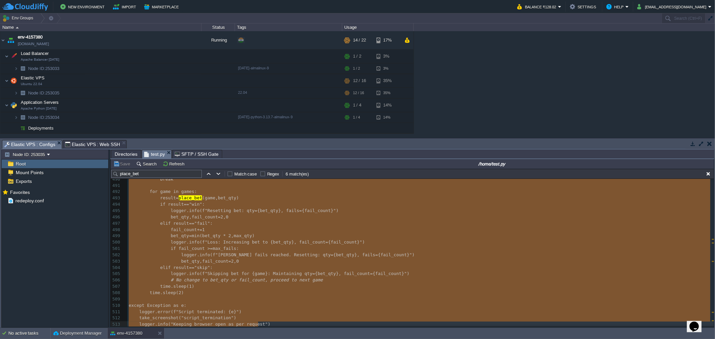
click at [271, 236] on pre "bet_qty = min ( bet_qty * 2 , max_qty )" at bounding box center [420, 236] width 587 height 6
click at [340, 247] on pre "if fail_count > = max_fails :" at bounding box center [420, 249] width 587 height 6
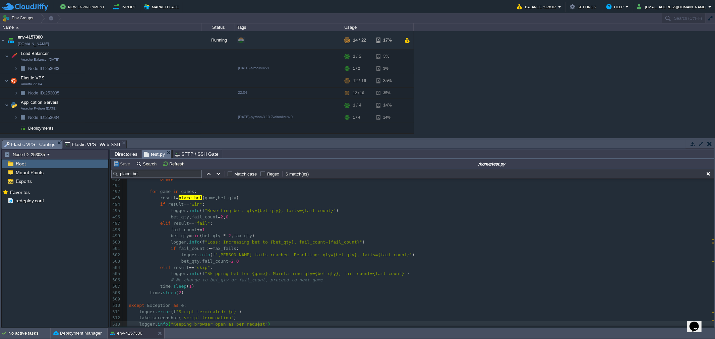
type textarea "-"
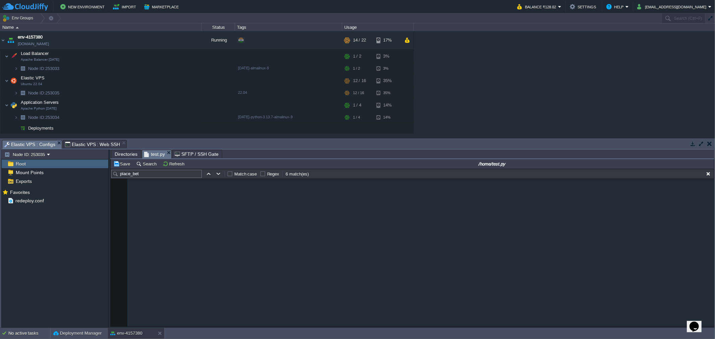
scroll to position [3002, 0]
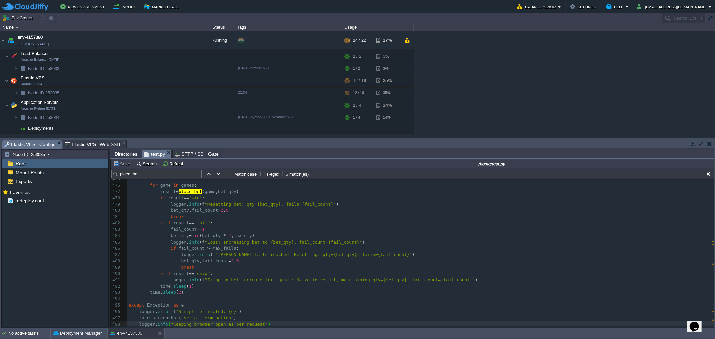
click at [187, 210] on div "xxxxxxxxxx 1 247 1 436 1 498 1 513 1 498 from collections import defaultdict 46…" at bounding box center [420, 217] width 587 height 221
type textarea "-"
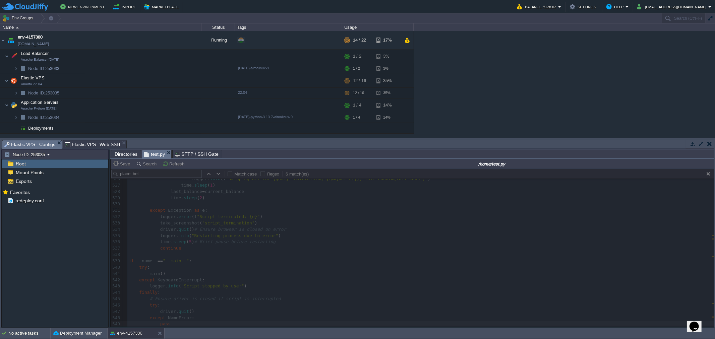
scroll to position [3324, 0]
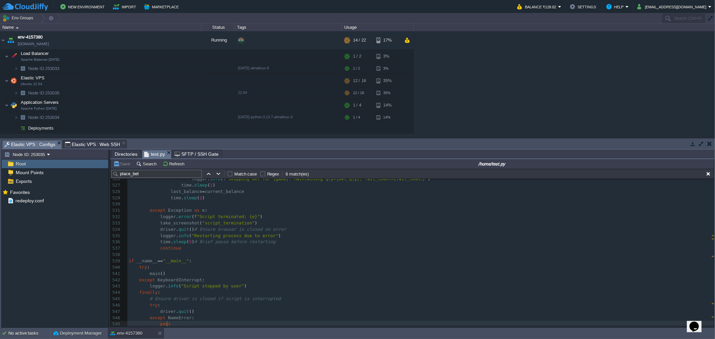
click at [83, 145] on span "Elastic VPS : Web SSH" at bounding box center [92, 145] width 55 height 8
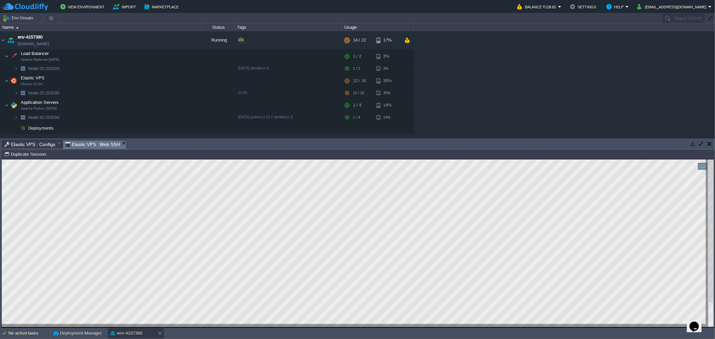
click at [34, 145] on span "Elastic VPS : Configs" at bounding box center [29, 145] width 51 height 8
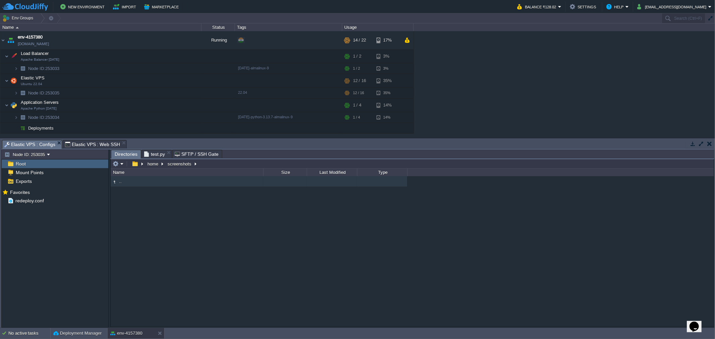
click at [123, 156] on span "Directories" at bounding box center [126, 154] width 23 height 8
click at [151, 166] on button "home" at bounding box center [153, 164] width 13 height 6
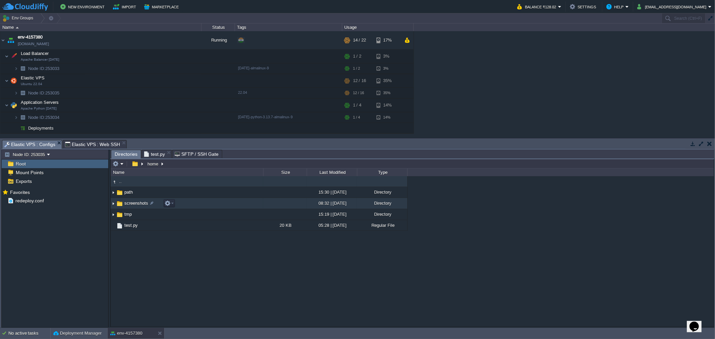
click at [136, 202] on span "screenshots" at bounding box center [136, 204] width 26 height 6
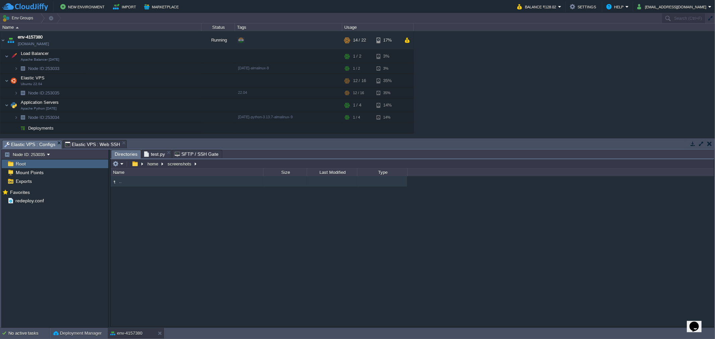
click at [72, 143] on span "Elastic VPS : Web SSH" at bounding box center [92, 145] width 55 height 8
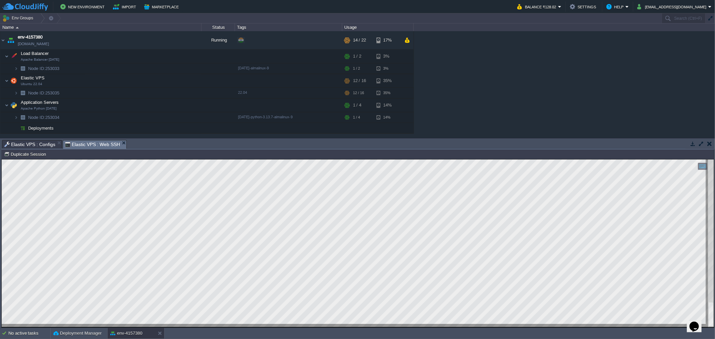
click at [19, 141] on span "Elastic VPS : Configs" at bounding box center [29, 145] width 51 height 8
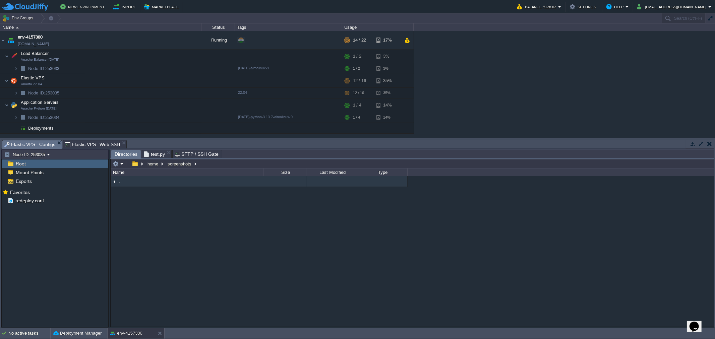
drag, startPoint x: 151, startPoint y: 157, endPoint x: 149, endPoint y: 163, distance: 6.9
click at [151, 157] on span "test.py" at bounding box center [154, 154] width 21 height 8
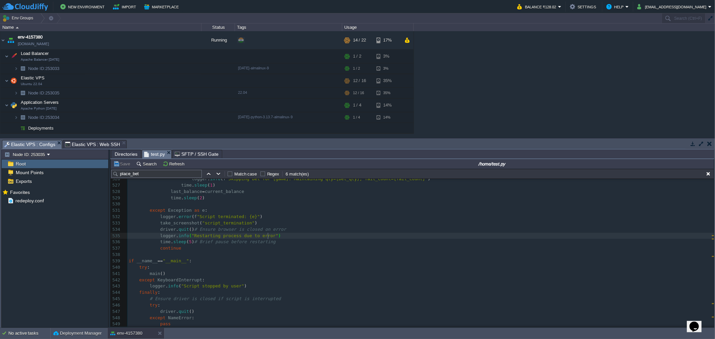
type textarea "-"
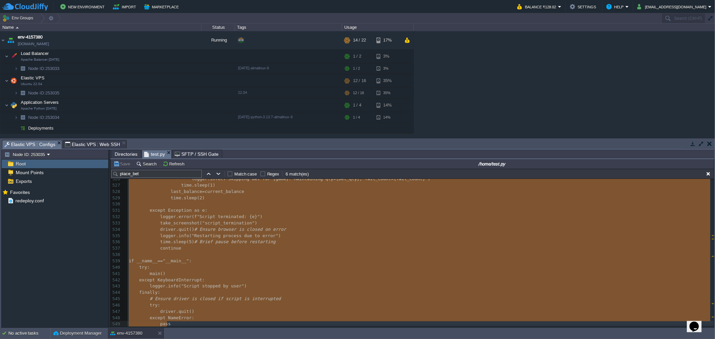
paste textarea
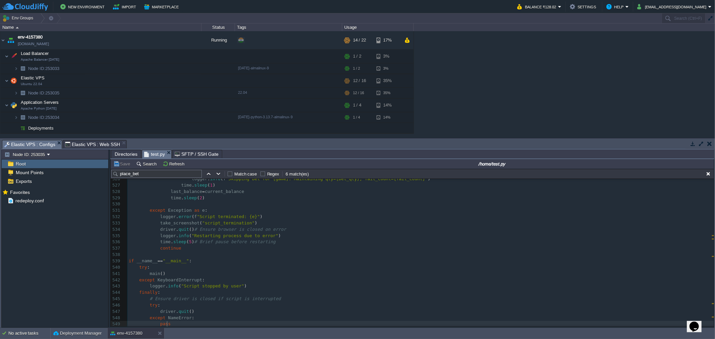
click at [275, 227] on div "xxxxxxxxxx 1 247 1 436 1 498 1 513 1 498 1 549 from collections import defaultd…" at bounding box center [420, 220] width 587 height 215
type textarea "-"
click at [96, 144] on span "Elastic VPS : Web SSH" at bounding box center [92, 145] width 55 height 8
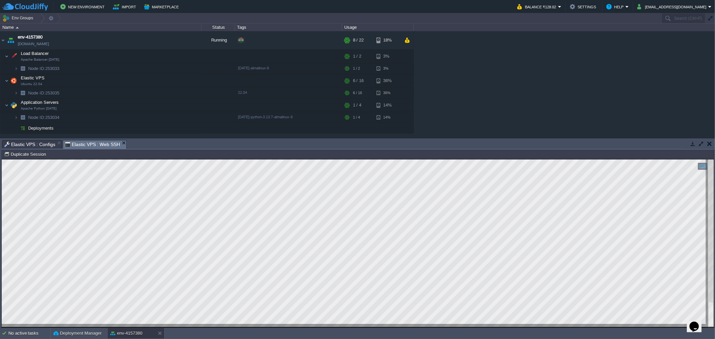
drag, startPoint x: 29, startPoint y: 142, endPoint x: 27, endPoint y: 149, distance: 6.9
click at [29, 142] on span "Elastic VPS : Configs" at bounding box center [29, 145] width 51 height 8
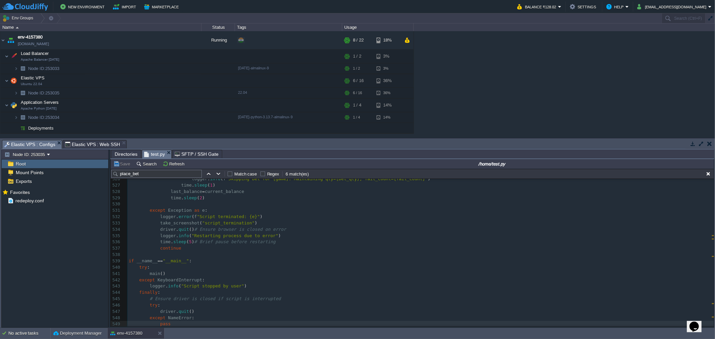
click at [253, 232] on div "xxxxxxxxxx 1 247 1 436 1 498 1 513 1 498 1 549 from collections import defaultd…" at bounding box center [420, 220] width 587 height 215
type textarea "-"
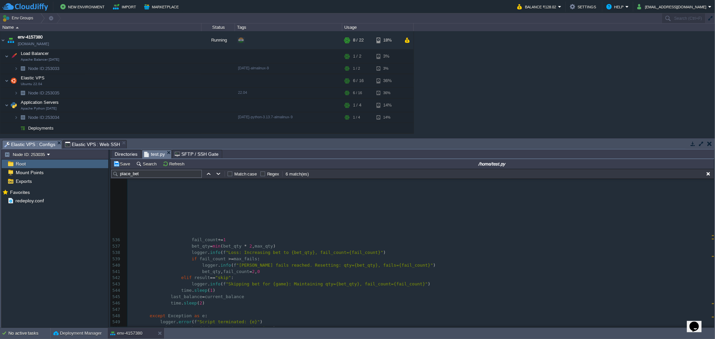
scroll to position [3456, 0]
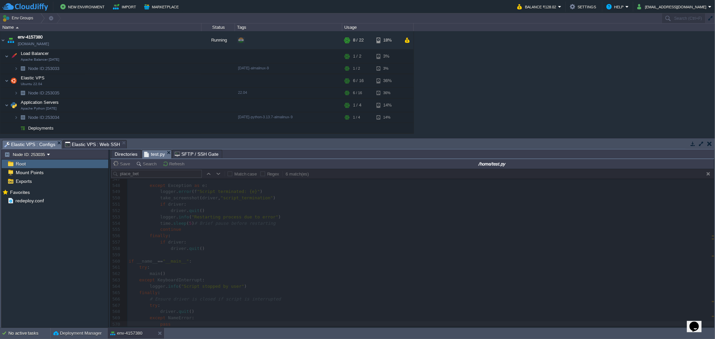
click at [72, 141] on span "Elastic VPS : Web SSH" at bounding box center [92, 145] width 55 height 8
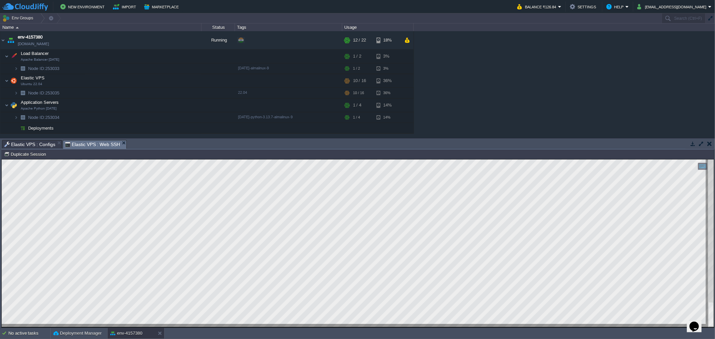
click at [25, 143] on span "Elastic VPS : Configs" at bounding box center [29, 145] width 51 height 8
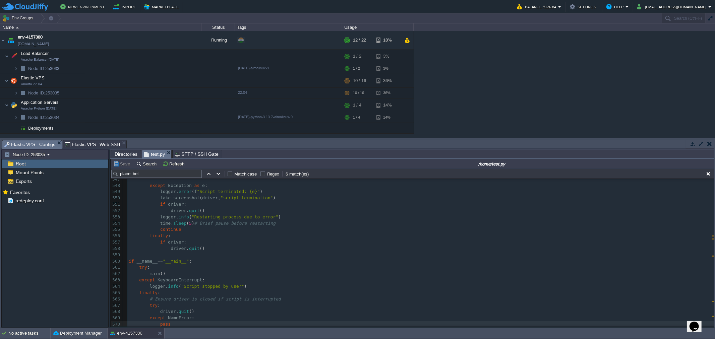
click at [221, 215] on span ""Restarting process due to error"" at bounding box center [235, 217] width 87 height 5
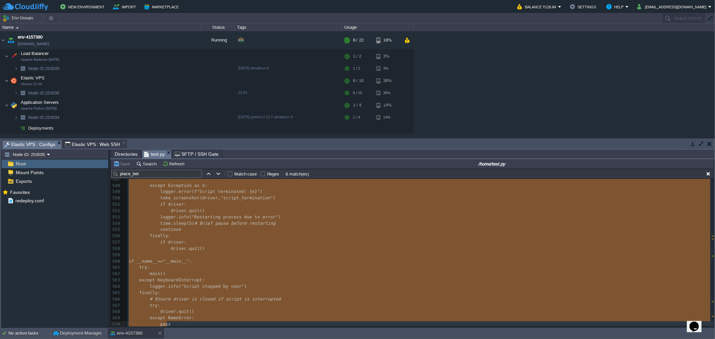
type textarea "-"
click at [227, 246] on pre "driver . quit ()" at bounding box center [420, 249] width 587 height 6
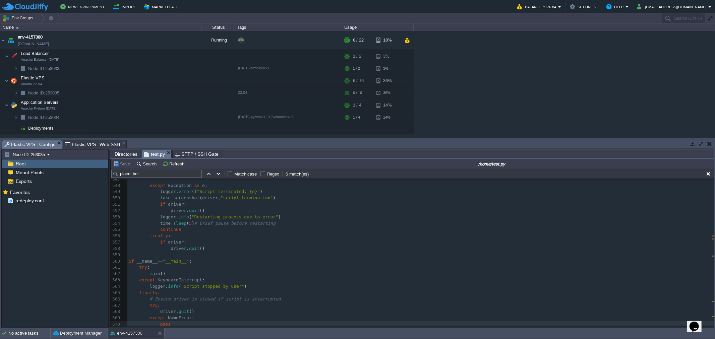
click at [235, 219] on div "xxxxxxxxxx 1 247 1 436 1 498 1 513 1 498 1 549 from collections import defaultd…" at bounding box center [420, 217] width 587 height 221
type textarea "-"
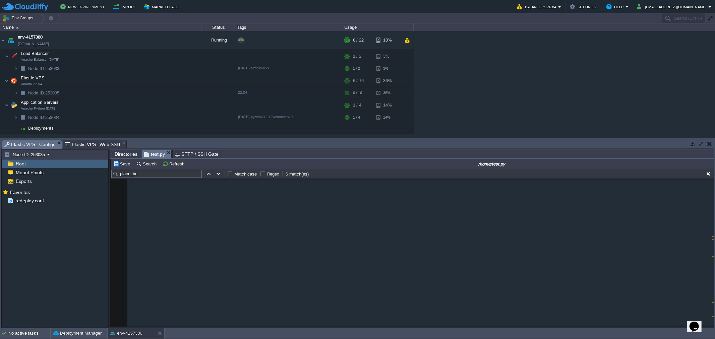
scroll to position [3438, 0]
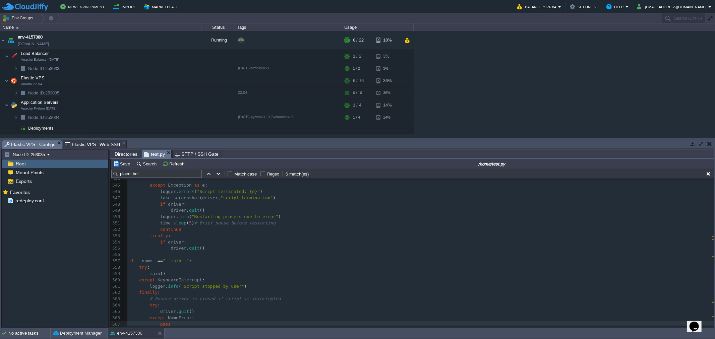
click at [266, 252] on div "place_bet Match case Regex 6 match(es) xxxxxxxxxx 1 247 1 436 1 498 1 513 1 498…" at bounding box center [413, 248] width 604 height 158
click at [227, 244] on pre "if driver :" at bounding box center [420, 242] width 587 height 6
type textarea "-"
click at [94, 142] on span "Elastic VPS : Web SSH" at bounding box center [92, 145] width 55 height 8
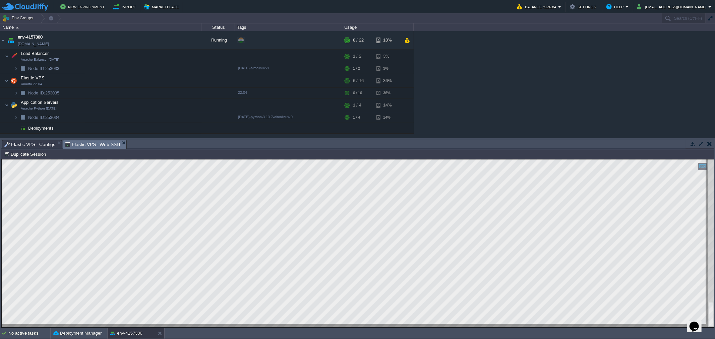
click at [33, 144] on span "Elastic VPS : Configs" at bounding box center [29, 145] width 51 height 8
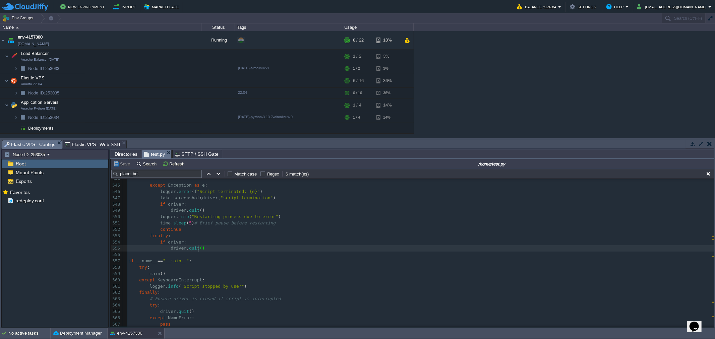
type textarea "-"
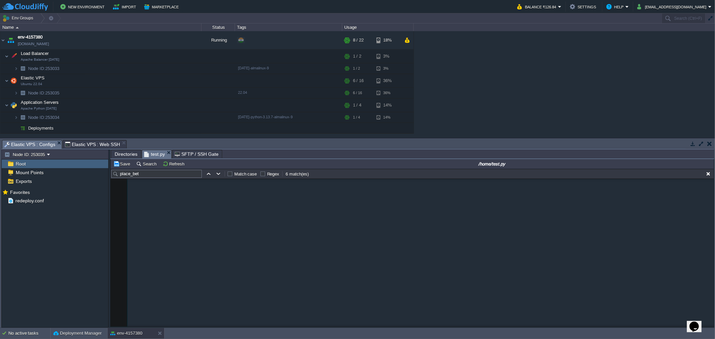
scroll to position [3097, 0]
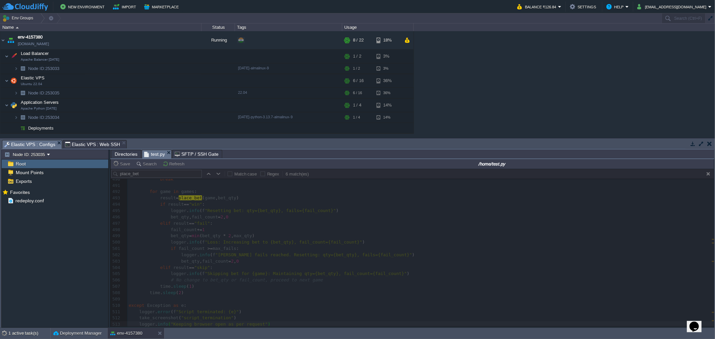
click at [86, 145] on span "Elastic VPS : Web SSH" at bounding box center [92, 145] width 55 height 8
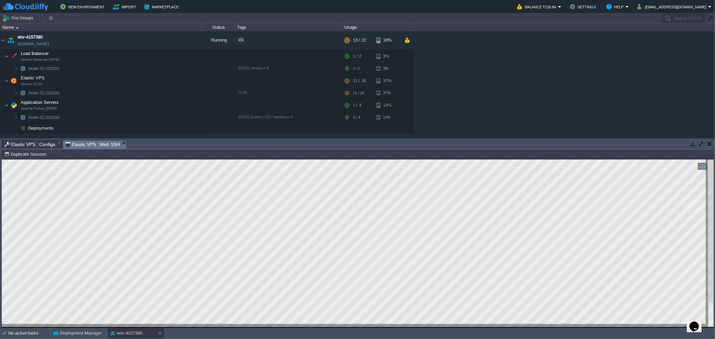
click at [31, 143] on span "Elastic VPS : Configs" at bounding box center [29, 145] width 51 height 8
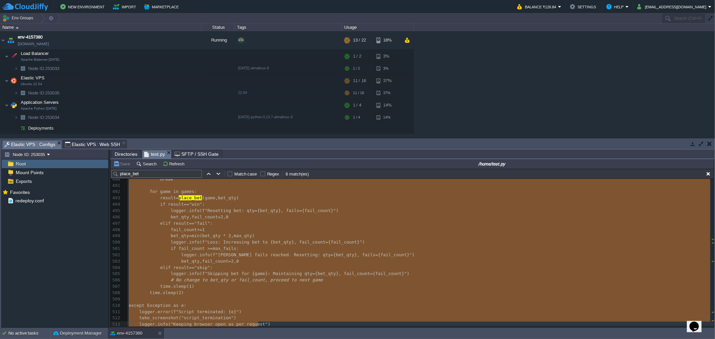
click at [282, 230] on pre "fail_count += 1" at bounding box center [420, 230] width 587 height 6
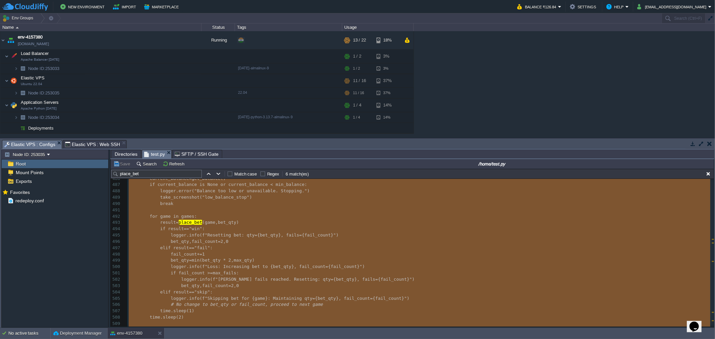
scroll to position [2947, 0]
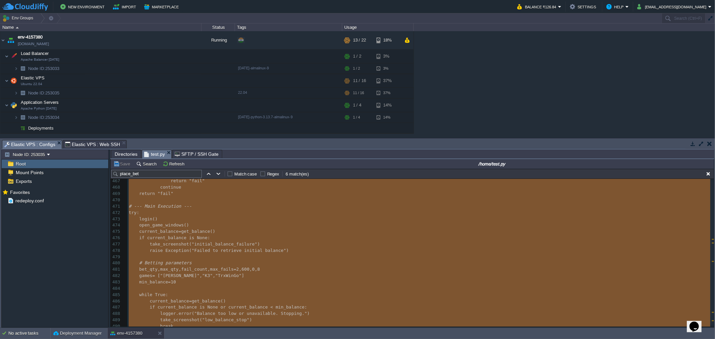
click at [199, 262] on pre "# Betting parameters" at bounding box center [420, 263] width 587 height 6
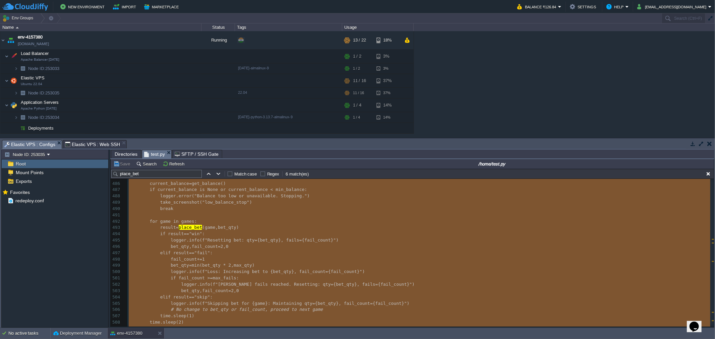
scroll to position [3096, 0]
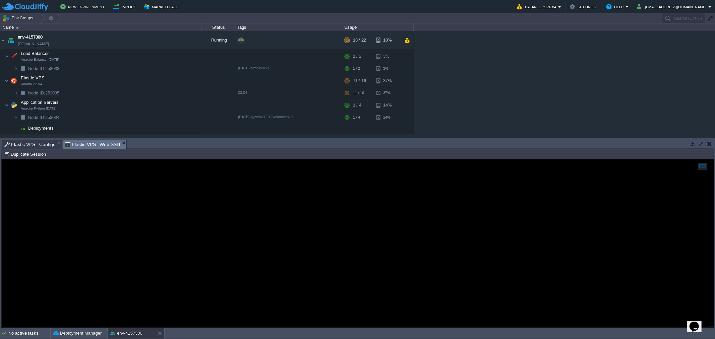
click at [96, 145] on span "Elastic VPS : Web SSH" at bounding box center [92, 145] width 55 height 8
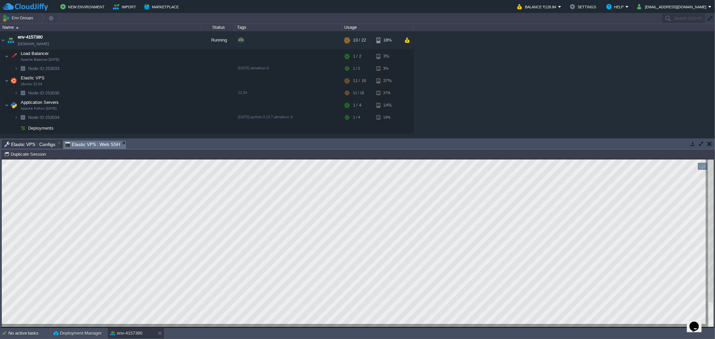
click at [26, 141] on span "Elastic VPS : Configs" at bounding box center [29, 145] width 51 height 8
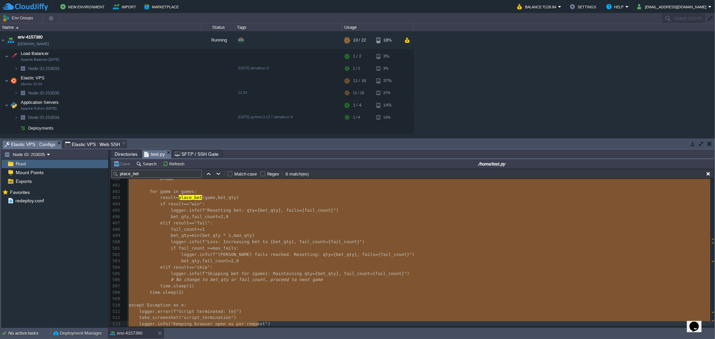
click at [217, 245] on pre "logger . info ( f "Loss: Increasing bet to {bet_qty}, fail_count={fail_count}" )" at bounding box center [420, 242] width 587 height 6
type textarea "-"
click at [327, 218] on pre "bet_qty , fail_count = 2 , 0" at bounding box center [420, 217] width 587 height 6
click at [294, 220] on pre "elif result == "fail" :" at bounding box center [420, 223] width 587 height 6
type textarea "from collections import defaultdict from selenium import webdriver from [DOMAIN…"
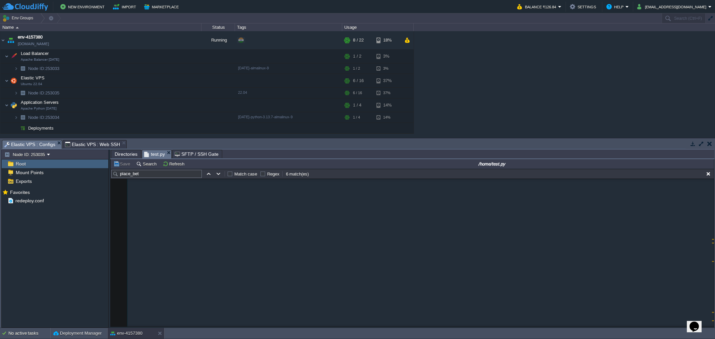
type textarea "-"
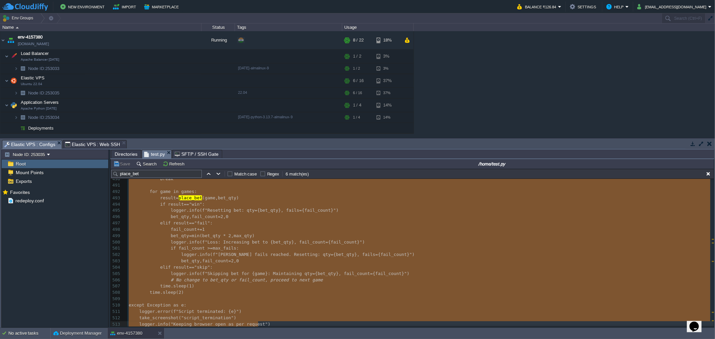
click at [211, 233] on pre "bet_qty = min ( bet_qty * 2 , max_qty )" at bounding box center [420, 236] width 587 height 6
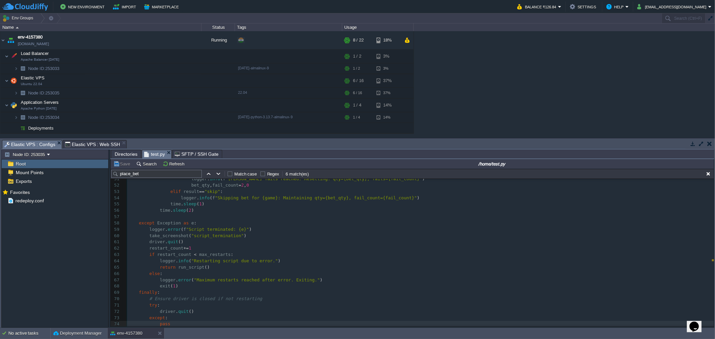
scroll to position [285, 0]
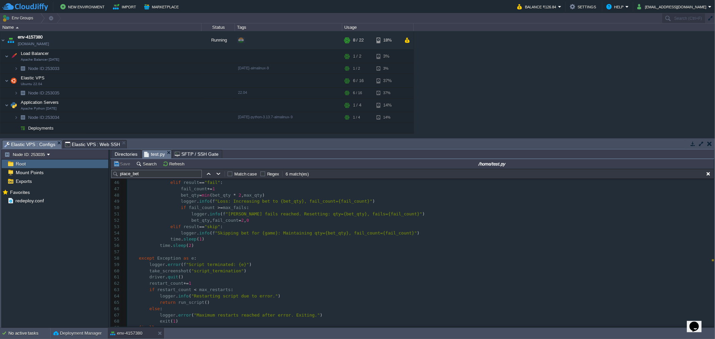
click at [92, 143] on span "Elastic VPS : Web SSH" at bounding box center [92, 145] width 55 height 8
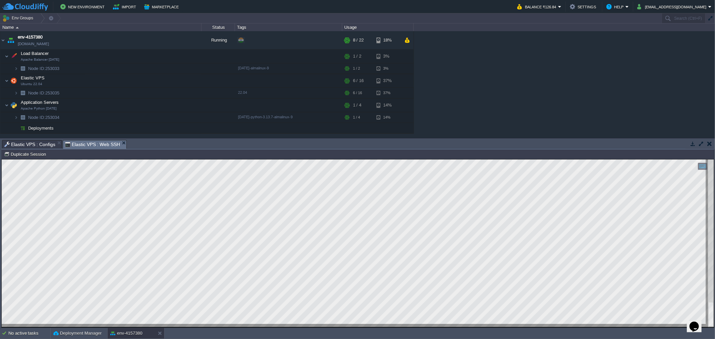
drag, startPoint x: 30, startPoint y: 146, endPoint x: 140, endPoint y: 213, distance: 128.9
click at [30, 146] on span "Elastic VPS : Configs" at bounding box center [29, 145] width 51 height 8
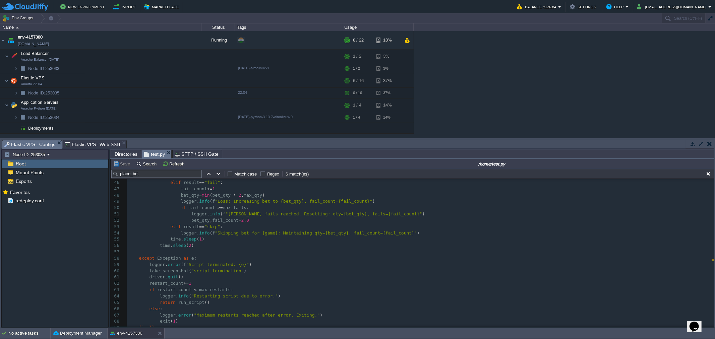
click at [244, 235] on div "xxxxxxxxxx 1 247 1 436 1 498 1 513 1 498 1 549 1 567 1 567 1 513 1 74 from coll…" at bounding box center [420, 252] width 587 height 221
type textarea "-"
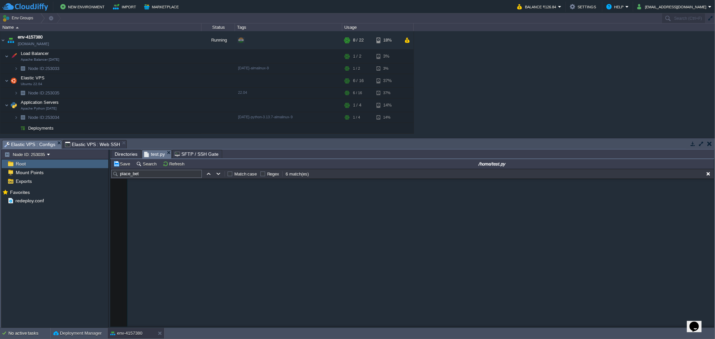
scroll to position [1668, 0]
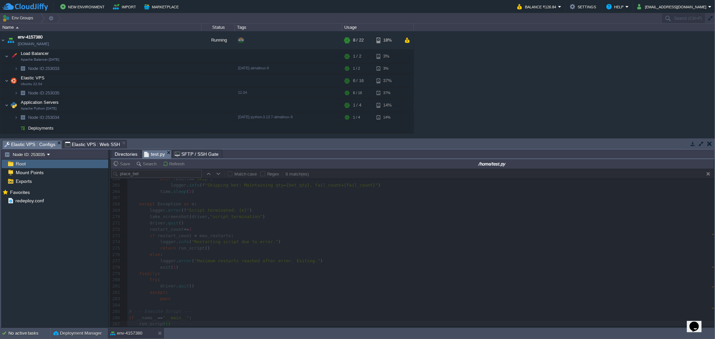
click at [82, 148] on span "Elastic VPS : Web SSH" at bounding box center [92, 145] width 55 height 8
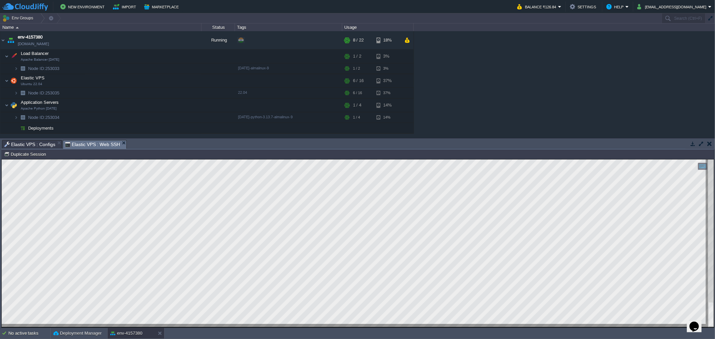
click at [2, 159] on html "Copy: Ctrl + Shift + C Paste: Ctrl + V Settings: Ctrl + Shift + Alt 0" at bounding box center [358, 159] width 713 height 0
drag, startPoint x: 18, startPoint y: 143, endPoint x: 18, endPoint y: 151, distance: 7.7
click at [18, 143] on span "Elastic VPS : Configs" at bounding box center [29, 145] width 51 height 8
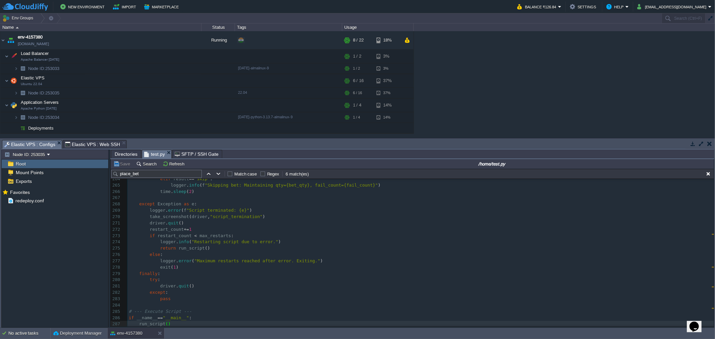
click at [254, 237] on pre "if restart_count < max_restarts :" at bounding box center [420, 236] width 587 height 6
type textarea "-"
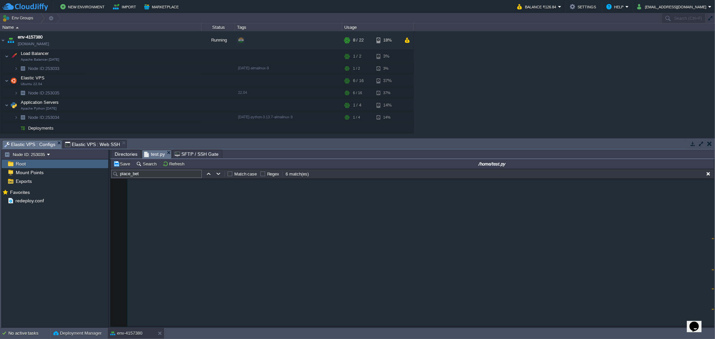
scroll to position [1763, 0]
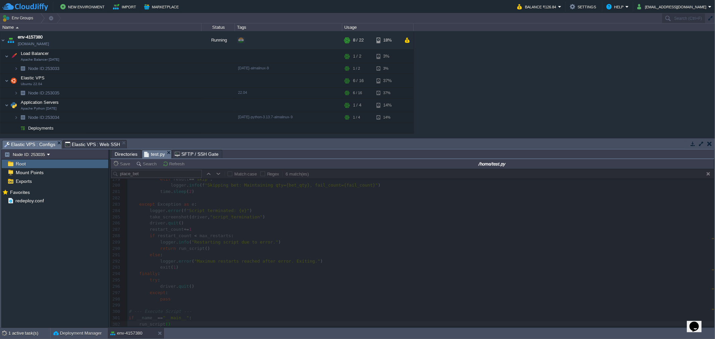
click at [77, 143] on span "Elastic VPS : Web SSH" at bounding box center [92, 145] width 55 height 8
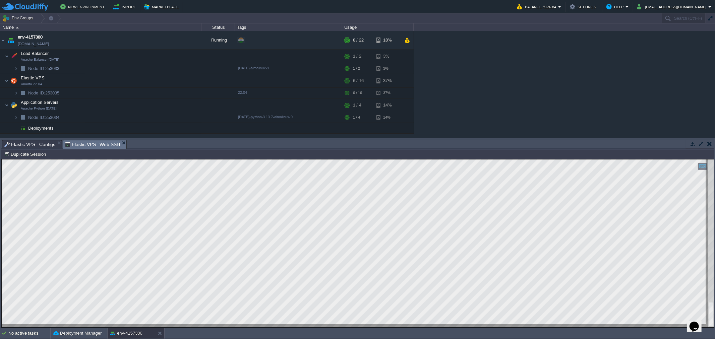
click at [23, 143] on span "Elastic VPS : Configs" at bounding box center [29, 145] width 51 height 8
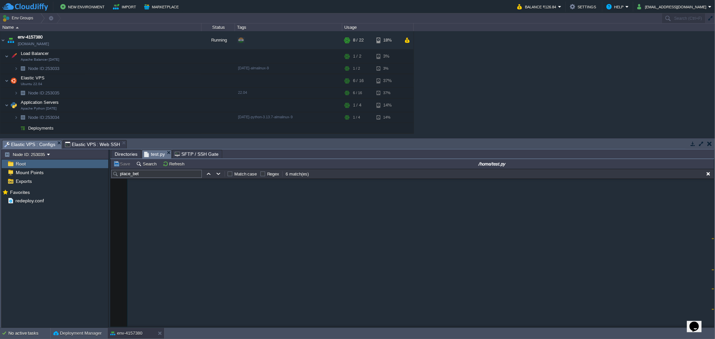
scroll to position [0, 0]
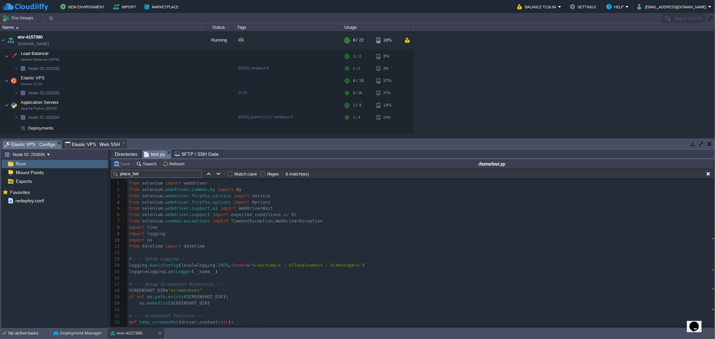
click at [224, 226] on pre "import time" at bounding box center [420, 228] width 587 height 6
type textarea "-"
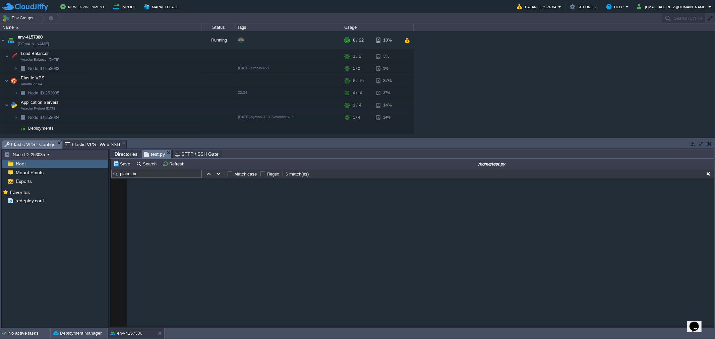
scroll to position [3097, 0]
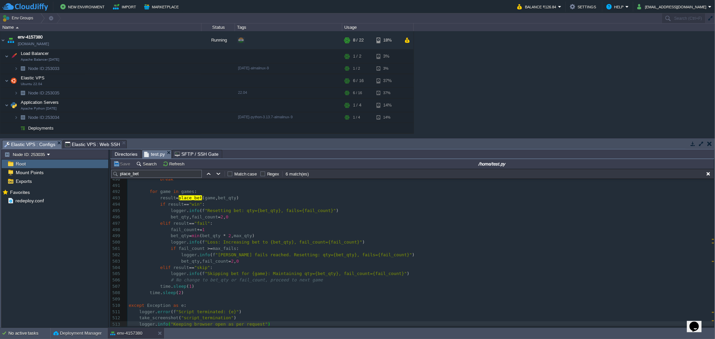
click at [85, 145] on span "Elastic VPS : Web SSH" at bounding box center [92, 145] width 55 height 8
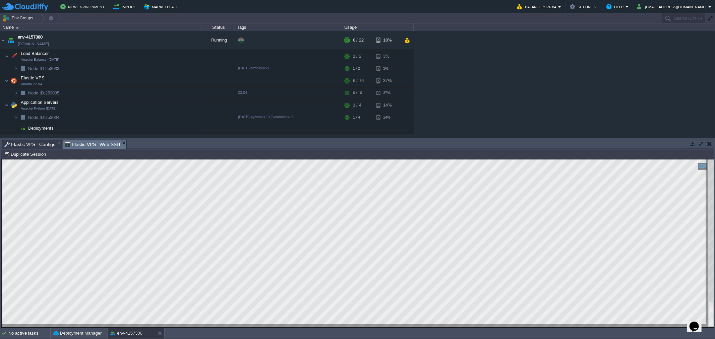
click at [25, 143] on span "Elastic VPS : Configs" at bounding box center [29, 145] width 51 height 8
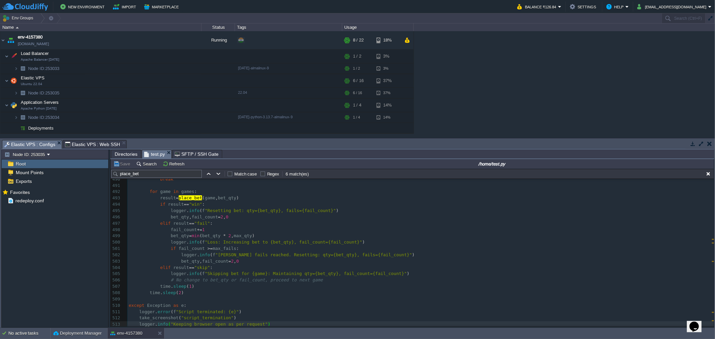
type textarea "y"
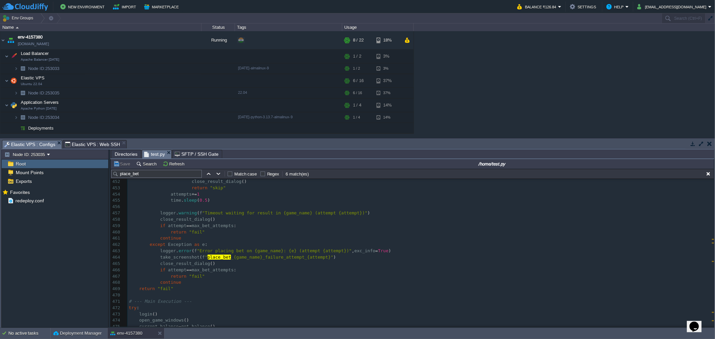
scroll to position [2798, 0]
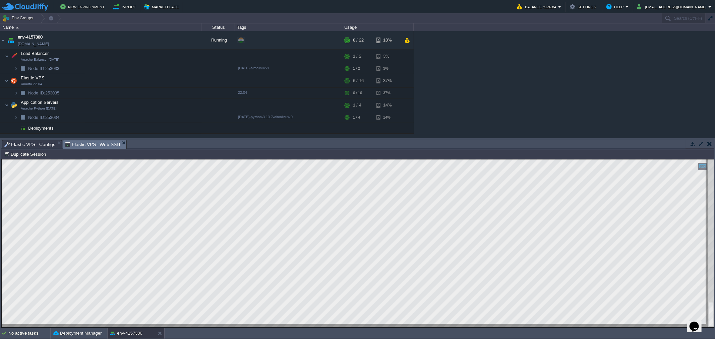
click at [82, 147] on span "Elastic VPS : Web SSH" at bounding box center [92, 145] width 55 height 8
click at [30, 143] on span "Elastic VPS : Configs" at bounding box center [29, 145] width 51 height 8
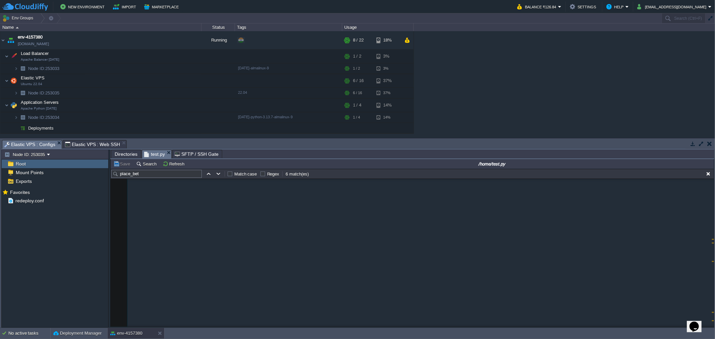
scroll to position [3097, 0]
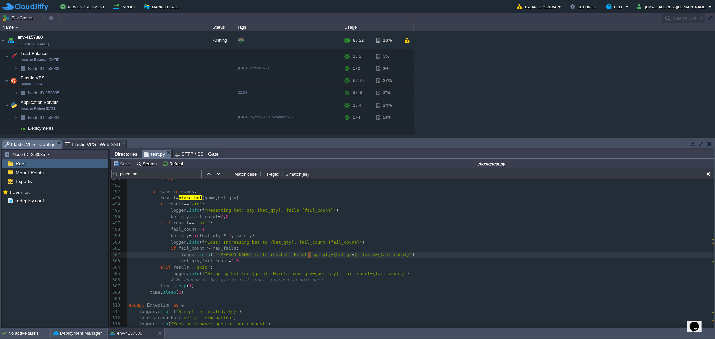
click at [93, 146] on span "Elastic VPS : Web SSH" at bounding box center [92, 145] width 55 height 8
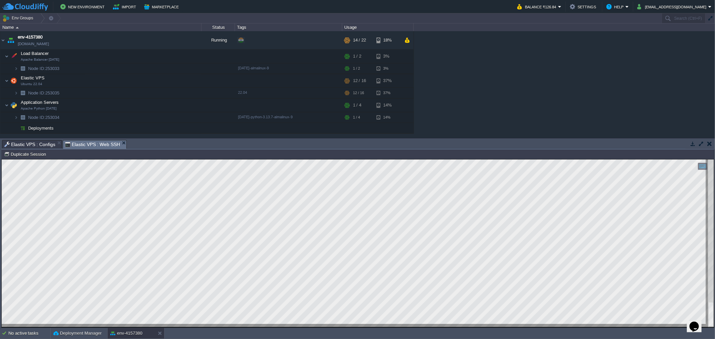
click at [34, 144] on span "Elastic VPS : Configs" at bounding box center [29, 145] width 51 height 8
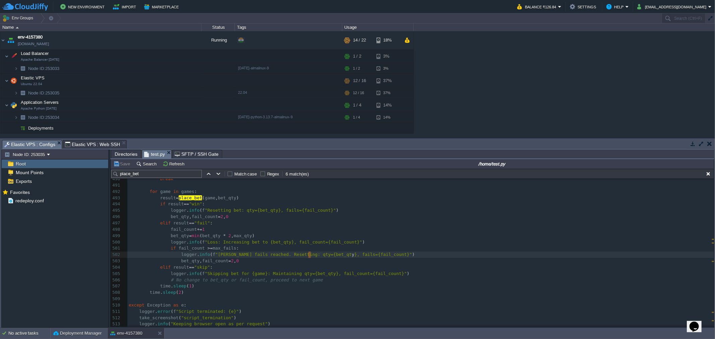
click at [319, 258] on pre "bet_qty , fail_count = 2 , 0" at bounding box center [420, 261] width 587 height 6
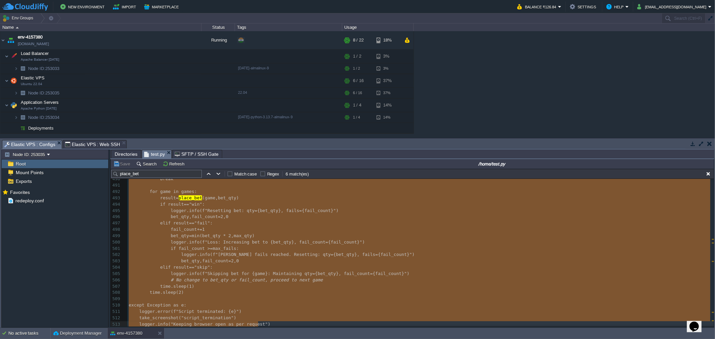
type textarea "-"
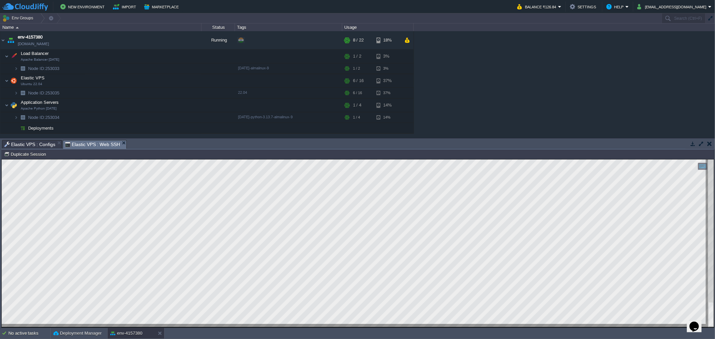
click at [88, 141] on span "Elastic VPS : Web SSH" at bounding box center [92, 145] width 55 height 8
click at [33, 139] on div "Tasks Activity Log Archive Git / SVN Elastic VPS : Configs Elastic VPS : Web SS…" at bounding box center [358, 234] width 716 height 190
click at [29, 142] on span "Elastic VPS : Configs" at bounding box center [29, 145] width 51 height 8
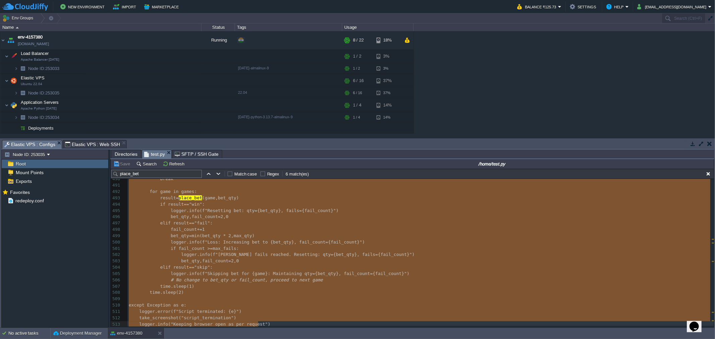
click at [284, 242] on span ""Loss: Increasing bet to {bet_qty}, fail_count={fail_count}"" at bounding box center [284, 242] width 158 height 5
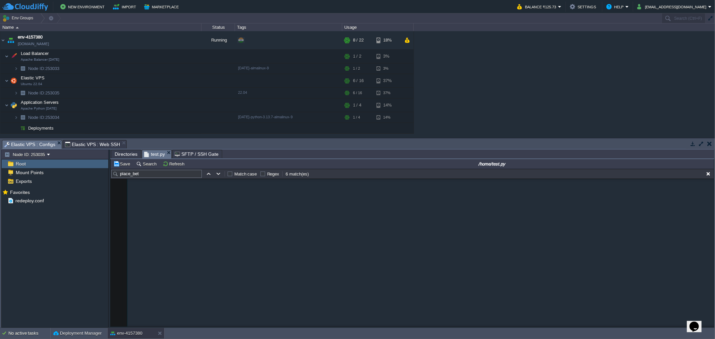
scroll to position [3014, 0]
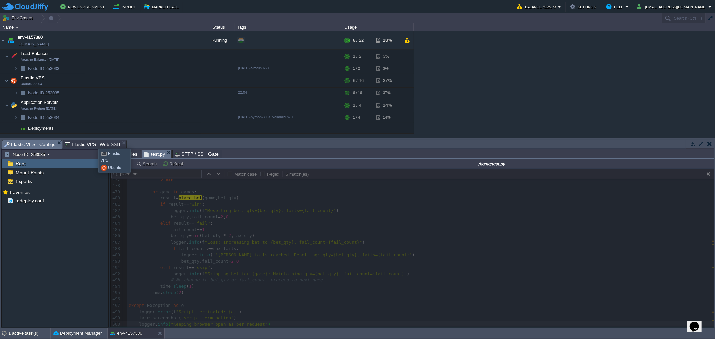
click at [93, 143] on span "Elastic VPS : Web SSH" at bounding box center [92, 145] width 55 height 8
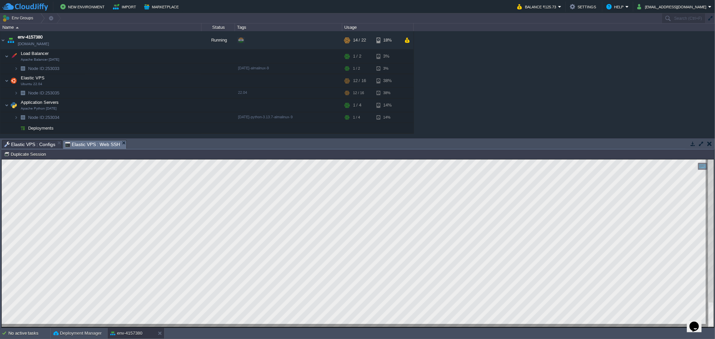
click at [27, 145] on span "Elastic VPS : Configs" at bounding box center [29, 145] width 51 height 8
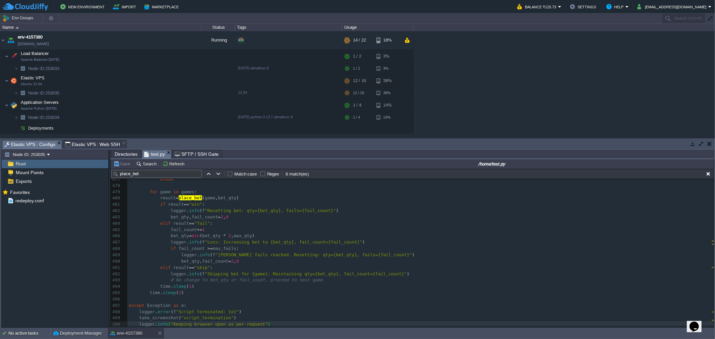
click at [228, 235] on span "2" at bounding box center [229, 235] width 3 height 5
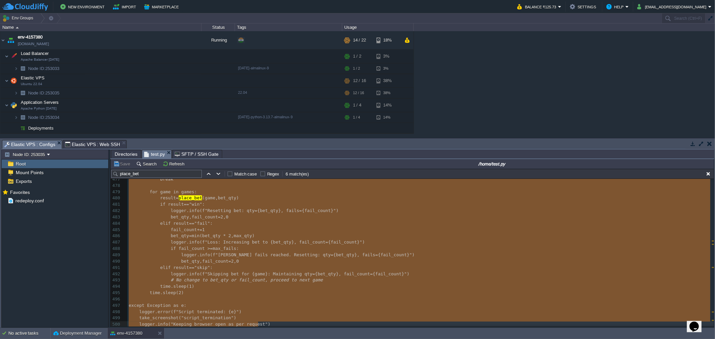
type textarea "-"
click at [94, 145] on span "Elastic VPS : Web SSH" at bounding box center [92, 145] width 55 height 8
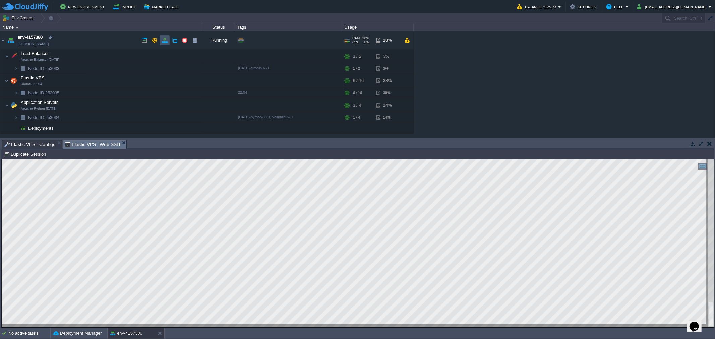
click at [162, 39] on button "button" at bounding box center [165, 40] width 6 height 6
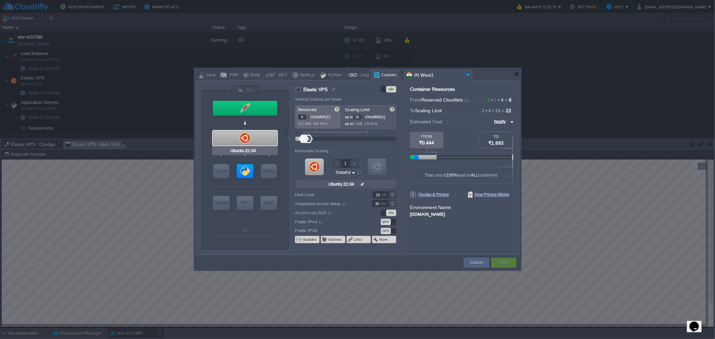
type input "Apache Python [DATE]"
click at [252, 184] on input "Apache Python [DATE]" at bounding box center [261, 184] width 49 height 7
click at [266, 185] on input "Apache Python [DATE]" at bounding box center [261, 184] width 49 height 7
click at [244, 170] on div at bounding box center [245, 171] width 17 height 14
type input "Application Servers"
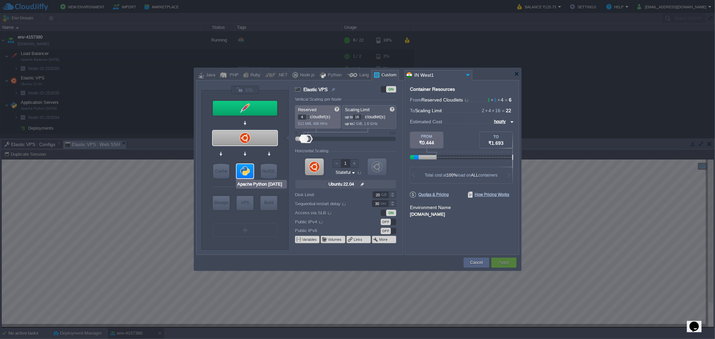
type input "1"
type input "4"
type input "Apache Python..."
type input "null"
type input "Python 3.13.7"
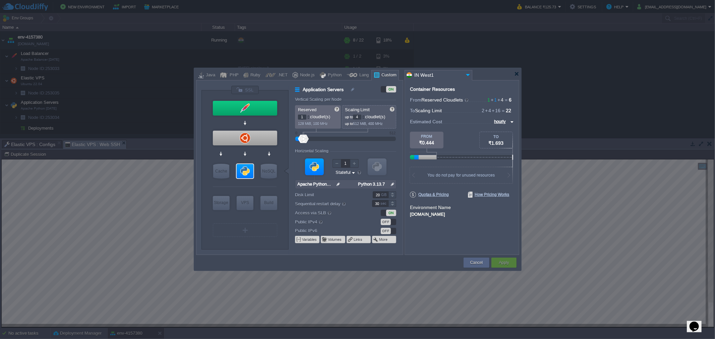
click at [384, 88] on div "ON" at bounding box center [388, 89] width 15 height 6
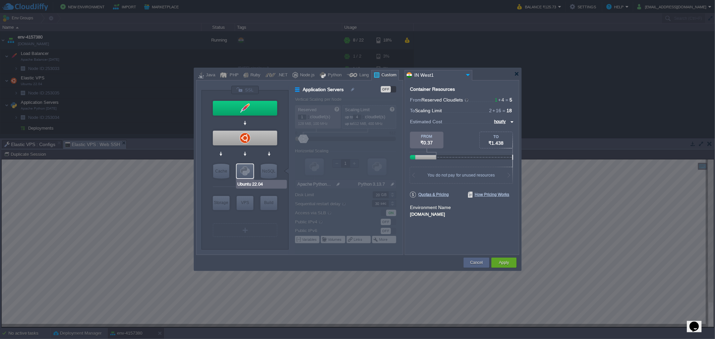
type input "Apache Balancer [DATE]"
click at [248, 107] on div at bounding box center [245, 108] width 64 height 15
type input "Load Balancer"
type input "2"
type input "Apache Balancer [DATE]"
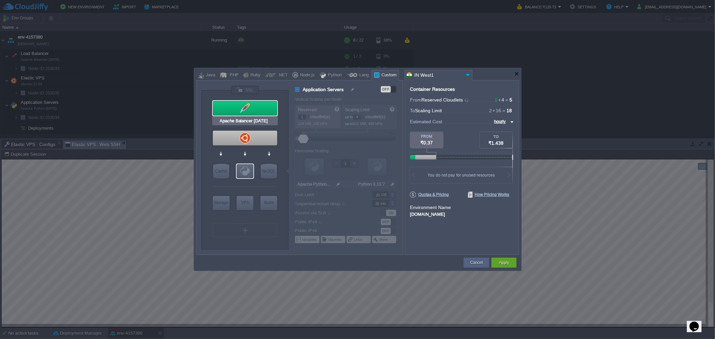
type input "null"
type input "[DATE]-almalin..."
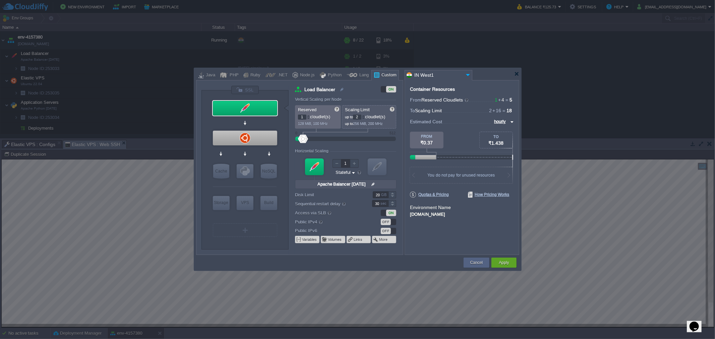
click at [389, 88] on div "ON" at bounding box center [391, 89] width 10 height 6
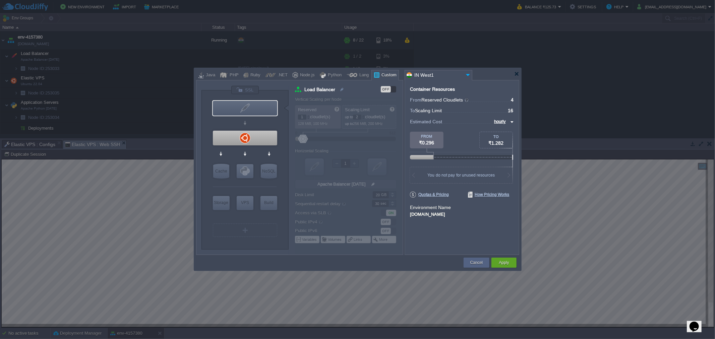
type input "Ubuntu 22.04"
click at [255, 139] on div at bounding box center [245, 138] width 64 height 15
type input "Elastic VPS"
type input "4"
type input "16"
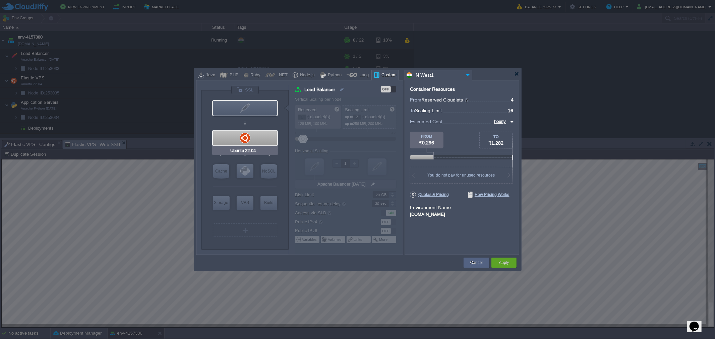
type input "Ubuntu 22.04"
type input "null"
type input "22.04"
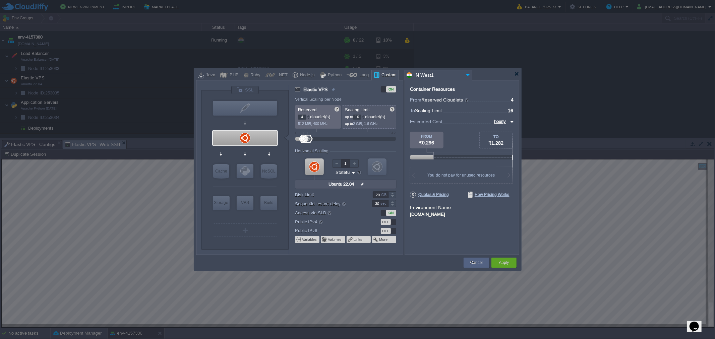
click at [308, 117] on div at bounding box center [308, 117] width 3 height 0
click at [309, 116] on div at bounding box center [308, 116] width 3 height 2
click at [309, 118] on div at bounding box center [308, 118] width 3 height 2
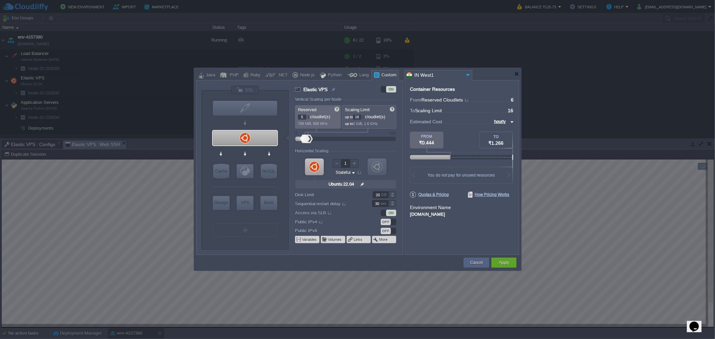
click at [309, 118] on div at bounding box center [308, 118] width 3 height 2
type input "4"
click at [309, 118] on div at bounding box center [308, 118] width 3 height 2
click at [364, 115] on div at bounding box center [363, 116] width 3 height 2
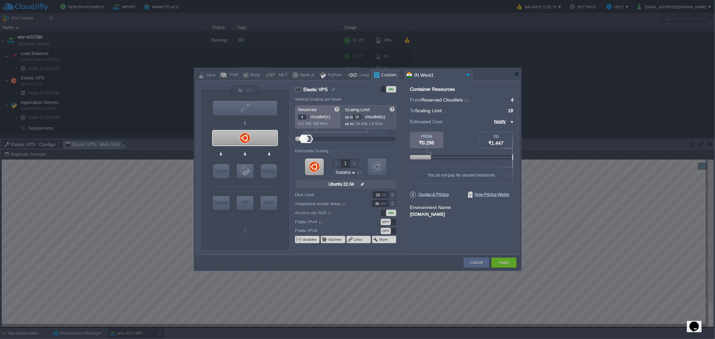
click at [364, 115] on div at bounding box center [363, 116] width 3 height 2
click at [365, 115] on div at bounding box center [363, 116] width 3 height 2
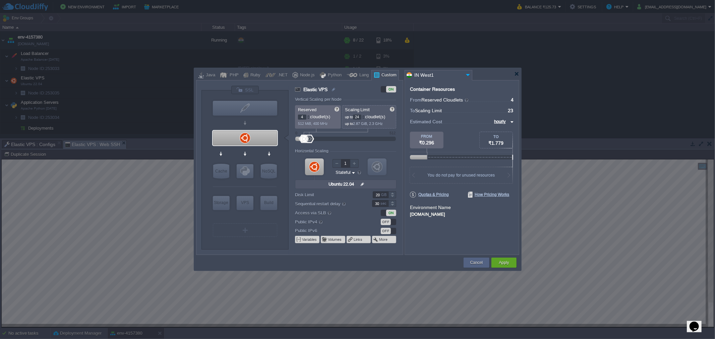
click at [365, 115] on div at bounding box center [363, 116] width 3 height 2
type input "25"
click at [365, 115] on div at bounding box center [363, 116] width 3 height 2
click at [506, 261] on button "Apply" at bounding box center [504, 263] width 10 height 7
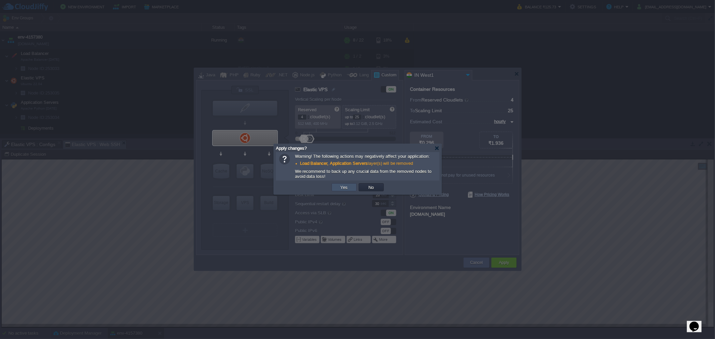
click at [346, 191] on button "Yes" at bounding box center [344, 187] width 11 height 6
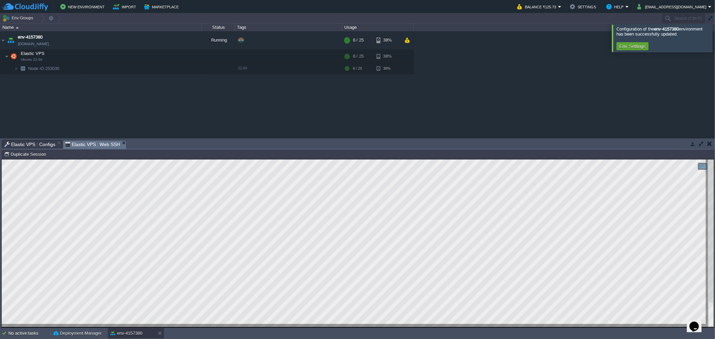
click at [21, 142] on span "Elastic VPS : Configs" at bounding box center [29, 145] width 51 height 8
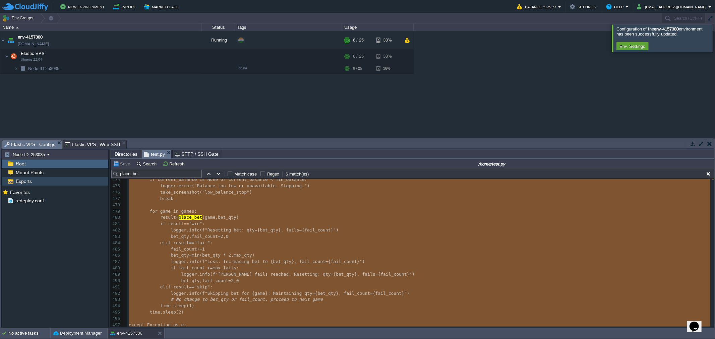
scroll to position [2994, 0]
click at [240, 216] on pre "result = place_bet ( game , bet_qty )" at bounding box center [420, 218] width 587 height 6
click at [636, 263] on pre "logger . info ( f "Loss: Increasing bet to {bet_qty}, fail_count={fail_count}" )" at bounding box center [420, 262] width 587 height 6
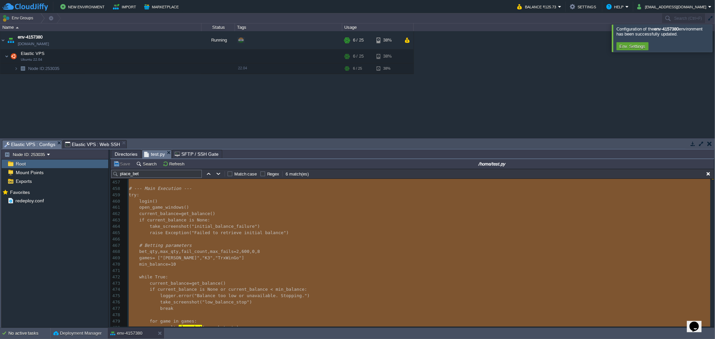
scroll to position [2771, 0]
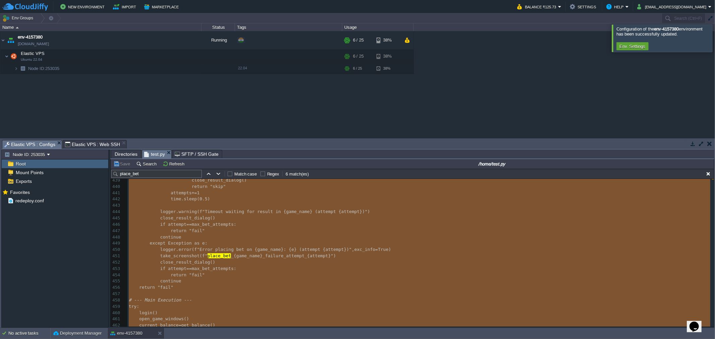
click at [602, 256] on pre "take_screenshot ( f " place_bet _{game_name}_failure_attempt_{attempt}" )" at bounding box center [420, 256] width 587 height 6
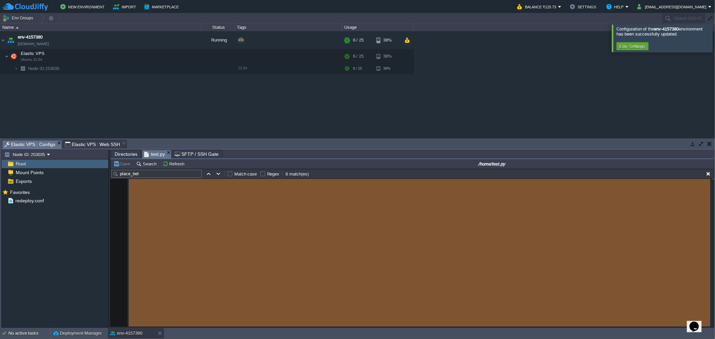
scroll to position [0, 0]
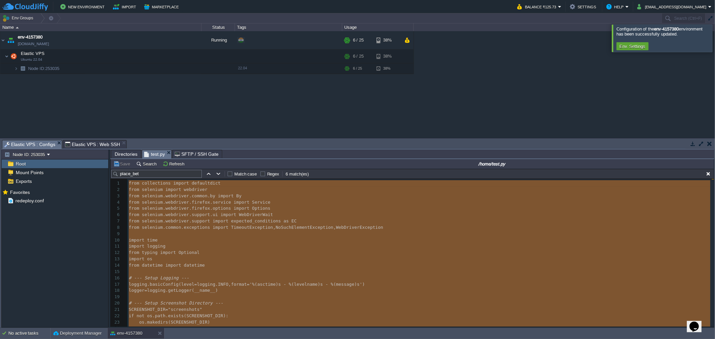
click at [166, 265] on span "import" at bounding box center [174, 265] width 16 height 5
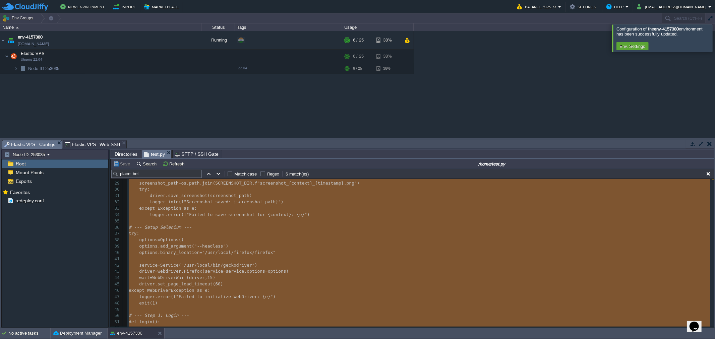
scroll to position [186, 0]
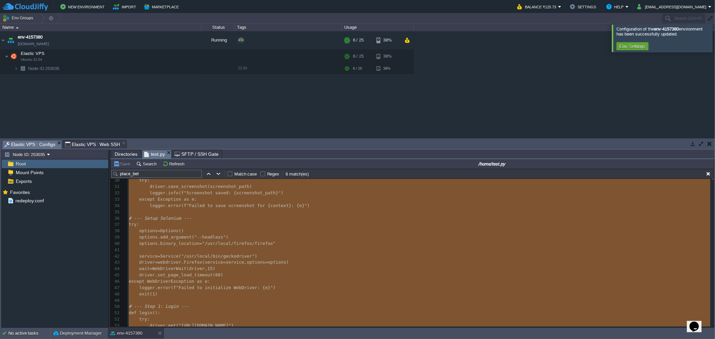
click at [139, 231] on span "options" at bounding box center [148, 230] width 18 height 5
click at [219, 276] on pre "driver . set_page_load_timeout ( 60 )" at bounding box center [420, 275] width 587 height 6
click at [187, 225] on pre "try :" at bounding box center [420, 225] width 587 height 6
click at [139, 202] on div "xxxxxxxxxx 1 247 1 436 1 498 1 513 1 498 1 549 1 567 1 567 1 513 1 74 1 287 1 3…" at bounding box center [420, 199] width 587 height 411
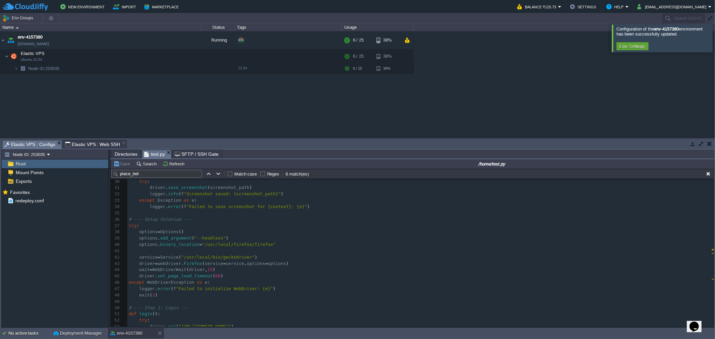
scroll to position [164, 0]
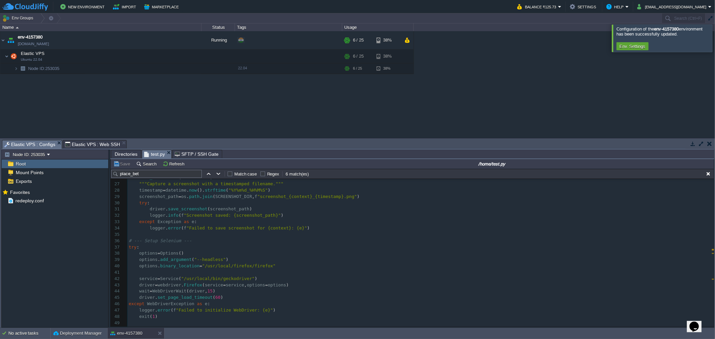
click at [139, 255] on div "xxxxxxxxxx 1 247 1 436 1 498 1 513 1 498 1 549 1 567 1 567 1 513 1 74 1 287 1 3…" at bounding box center [420, 301] width 587 height 367
type textarea "options = Options() options.add_argument("--headless") options.binary_location …"
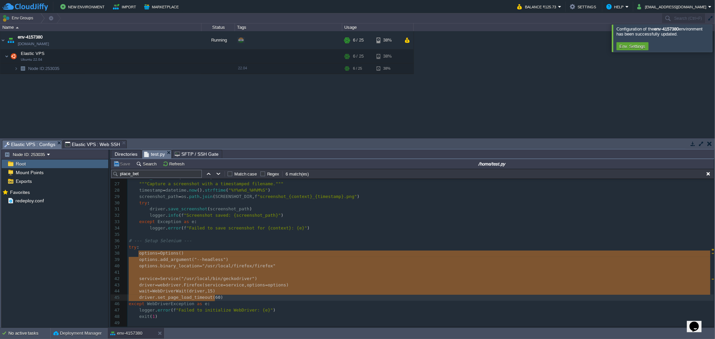
click at [221, 237] on pre "​" at bounding box center [420, 235] width 587 height 6
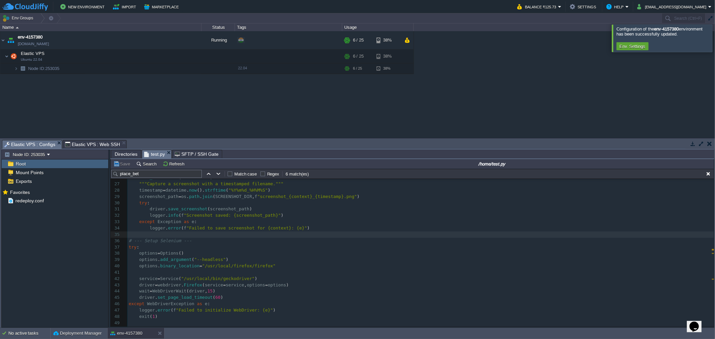
type textarea "-"
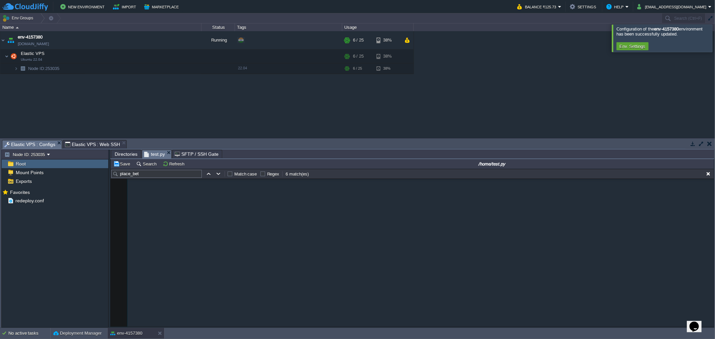
scroll to position [0, 0]
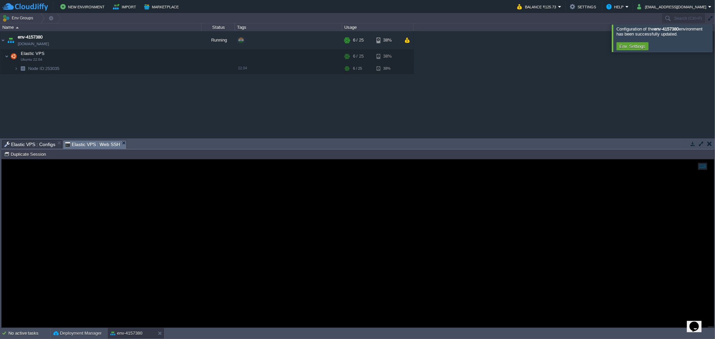
click at [86, 143] on span "Elastic VPS : Web SSH" at bounding box center [92, 145] width 55 height 8
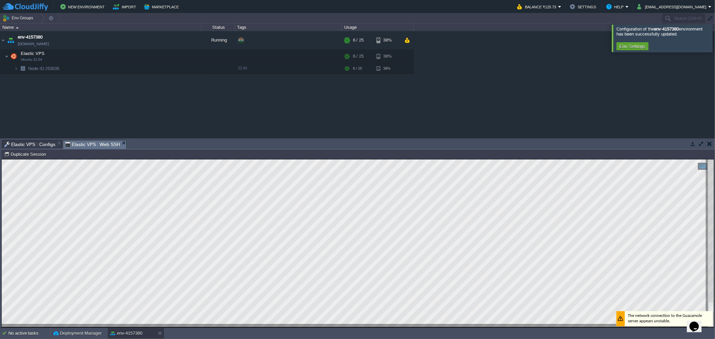
click at [33, 143] on span "Elastic VPS : Configs" at bounding box center [29, 145] width 51 height 8
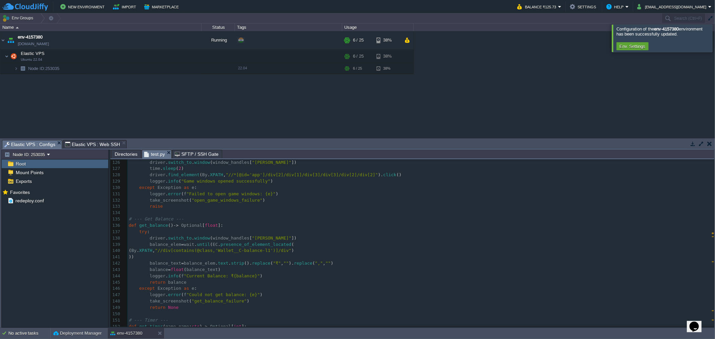
scroll to position [708, 0]
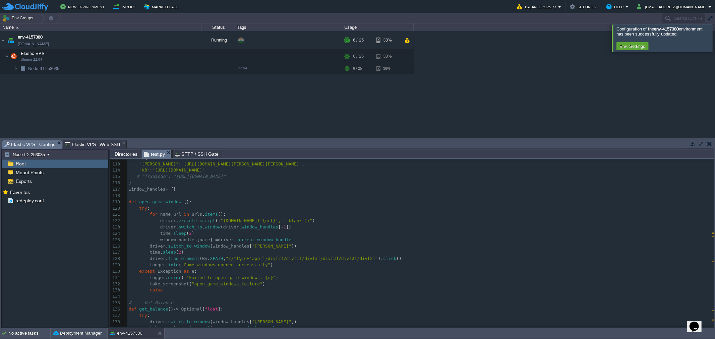
click at [137, 198] on pre "​" at bounding box center [420, 196] width 587 height 6
type textarea "def open_game_windows(): try: for name, url in urls.items(): driver.execute_scr…"
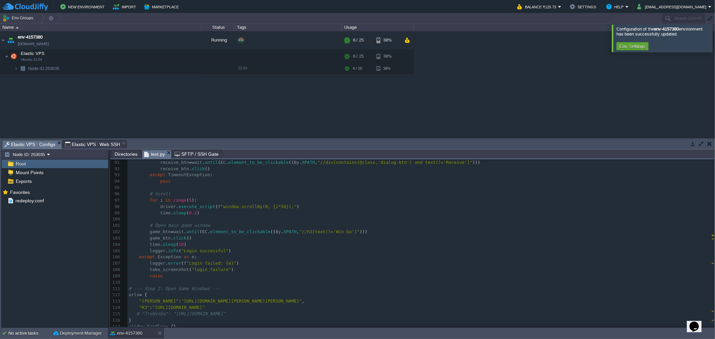
scroll to position [757, 0]
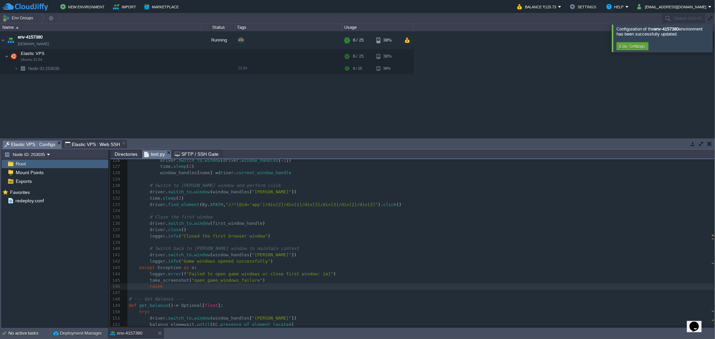
click at [88, 145] on span "Elastic VPS : Web SSH" at bounding box center [92, 145] width 55 height 8
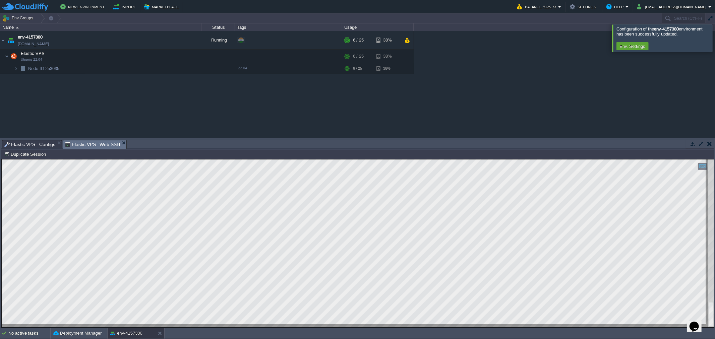
click at [21, 144] on span "Elastic VPS : Configs" at bounding box center [29, 145] width 51 height 8
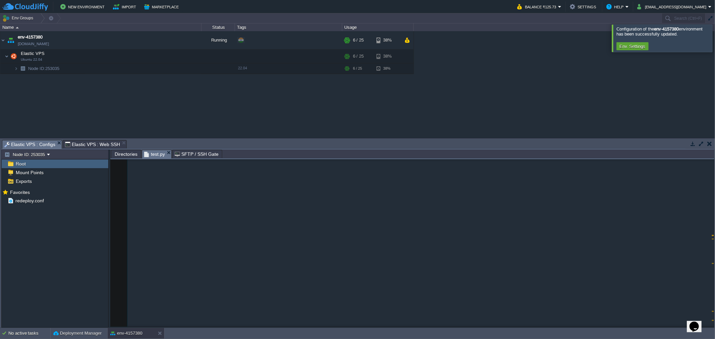
scroll to position [0, 0]
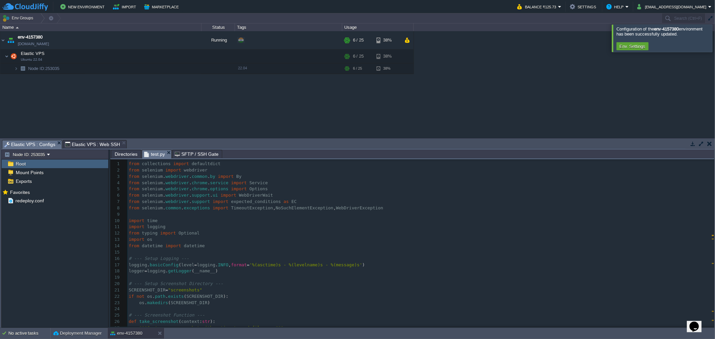
click at [191, 185] on div "xxxxxxxxxx 1 247 1 436 1 498 1 513 1 498 1 549 1 567 1 567 1 513 1 74 1 287 1 3…" at bounding box center [420, 274] width 587 height 227
type textarea "fireox"
click at [193, 185] on span "fireox" at bounding box center [200, 182] width 16 height 5
type textarea "f"
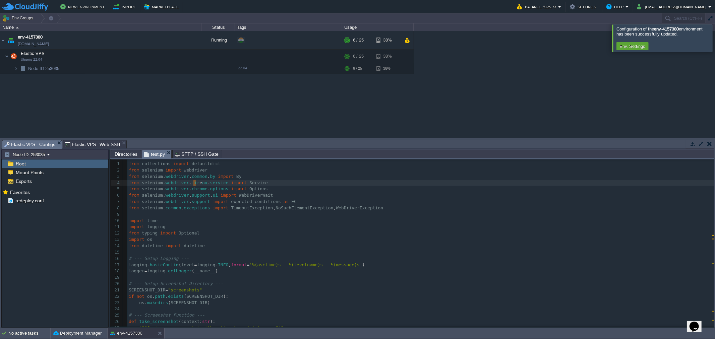
scroll to position [3, 2]
type textarea "e"
type textarea "firefox"
type textarea "chrome"
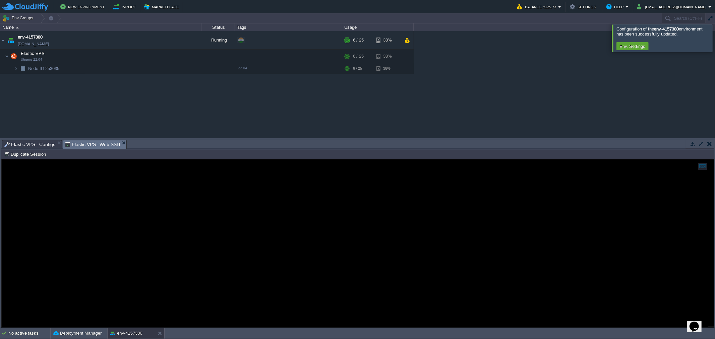
click at [85, 142] on span "Elastic VPS : Web SSH" at bounding box center [92, 145] width 55 height 8
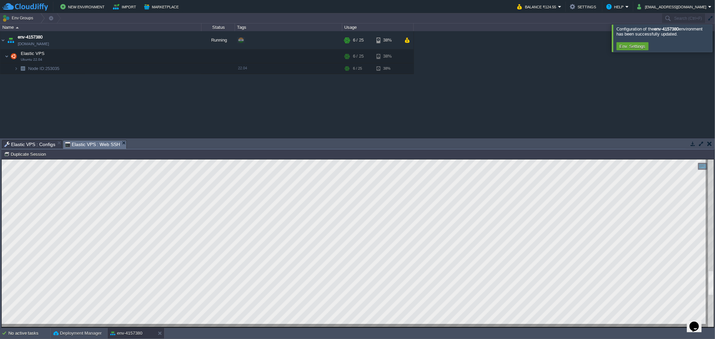
click at [27, 142] on span "Elastic VPS : Configs" at bounding box center [29, 145] width 51 height 8
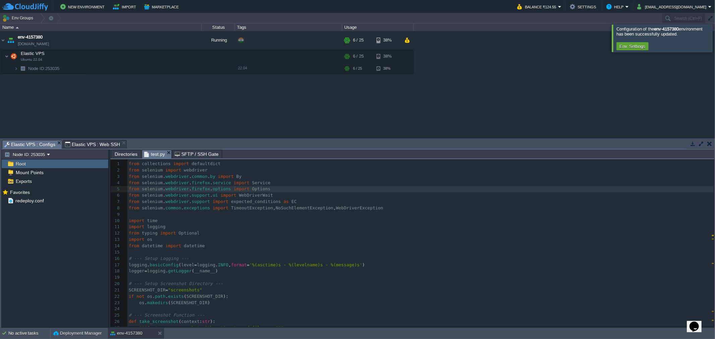
click at [244, 247] on pre "from datetime import datetime" at bounding box center [420, 246] width 587 height 6
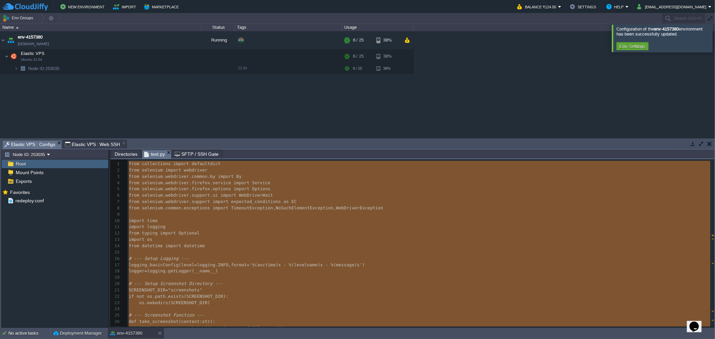
type textarea "-"
click at [276, 207] on span "NoSuchElementException" at bounding box center [305, 208] width 58 height 5
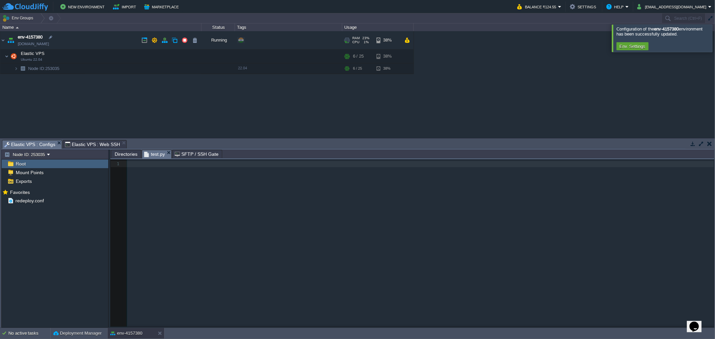
paste textarea "-"
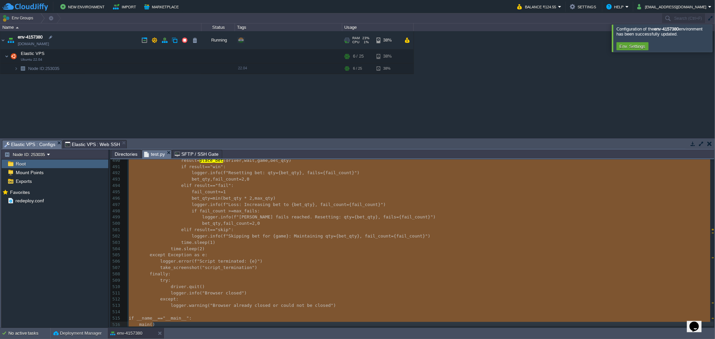
type textarea "-"
click at [215, 180] on span "fail_count" at bounding box center [226, 179] width 26 height 5
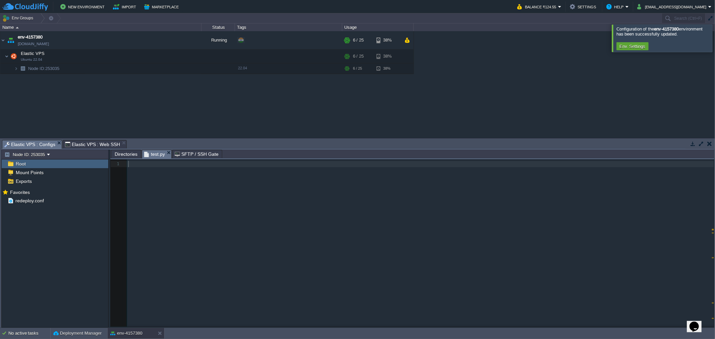
scroll to position [0, 0]
click at [215, 180] on div "xxxxxxxxxx 1 247 1 436 1 498 1 513 1 498 1 549 1 567 1 567 1 513 1 74 1 287 1 3…" at bounding box center [418, 249] width 614 height 178
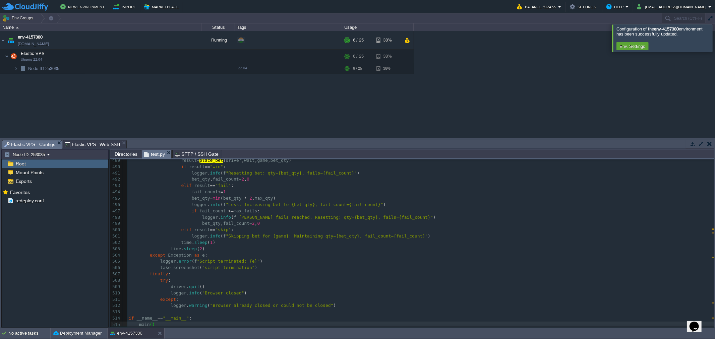
click at [80, 145] on span "Elastic VPS : Web SSH" at bounding box center [92, 145] width 55 height 8
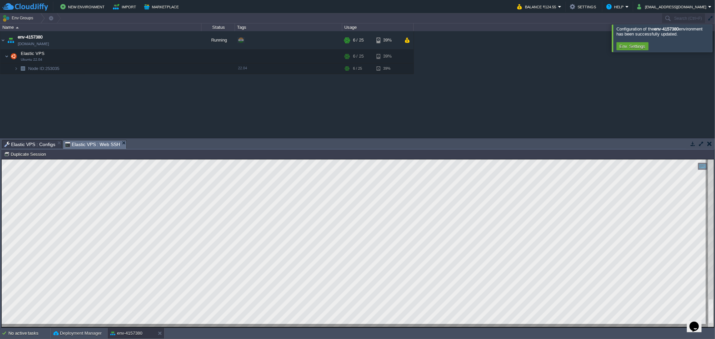
click at [32, 141] on span "Elastic VPS : Configs" at bounding box center [29, 145] width 51 height 8
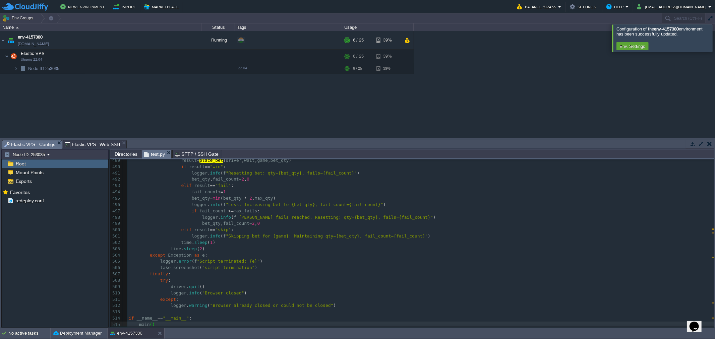
click at [322, 246] on pre "time . sleep ( 2 )" at bounding box center [420, 249] width 587 height 6
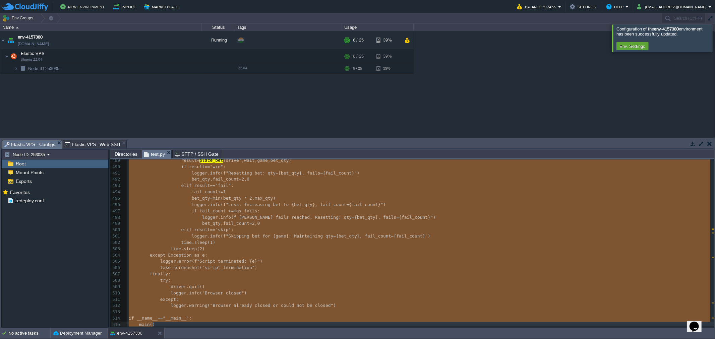
scroll to position [3, 0]
type textarea "-"
click at [82, 147] on span "Elastic VPS : Web SSH" at bounding box center [92, 145] width 55 height 8
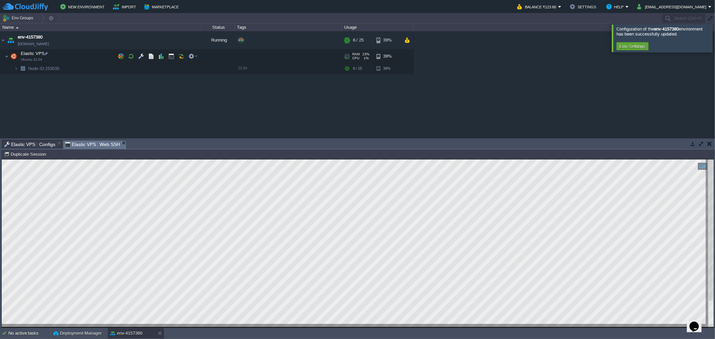
click at [22, 146] on span "Elastic VPS : Configs" at bounding box center [29, 145] width 51 height 8
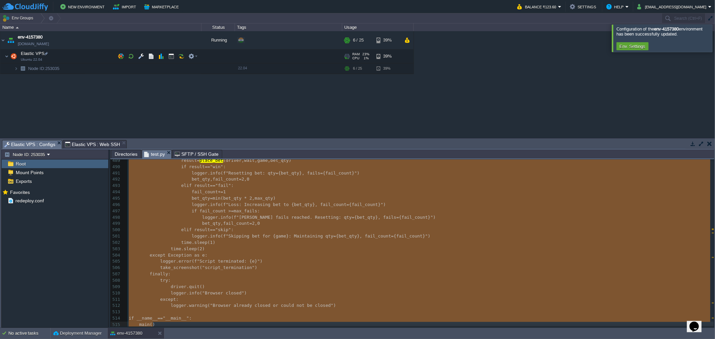
click at [180, 200] on pre "bet_qty = min ( bet_qty * 2 , max_qty )" at bounding box center [420, 199] width 587 height 6
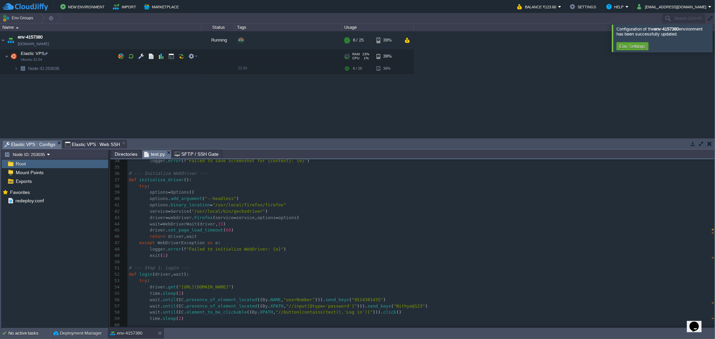
scroll to position [261, 0]
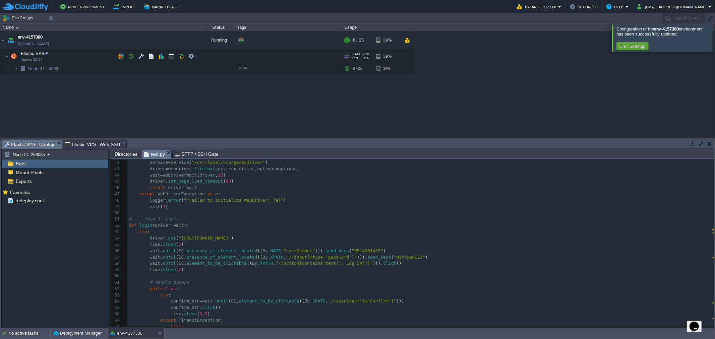
click at [341, 250] on div "xxxxxxxxxx 1 247 1 436 1 498 1 513 1 498 1 549 1 567 1 567 1 513 1 74 1 287 1 3…" at bounding box center [420, 236] width 587 height 304
type textarea "9514301435"
click at [317, 231] on pre "try :" at bounding box center [420, 232] width 587 height 6
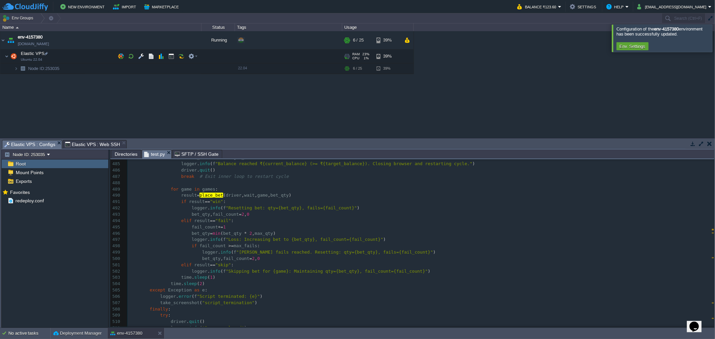
scroll to position [2989, 0]
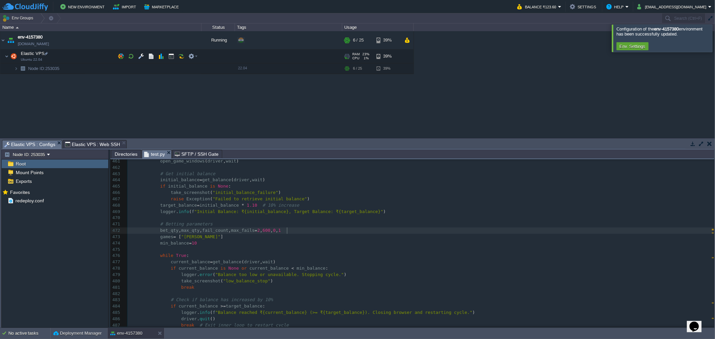
type textarea "10"
click at [267, 233] on span "600" at bounding box center [267, 230] width 8 height 5
type textarea "600"
click at [269, 232] on span "600" at bounding box center [267, 230] width 8 height 5
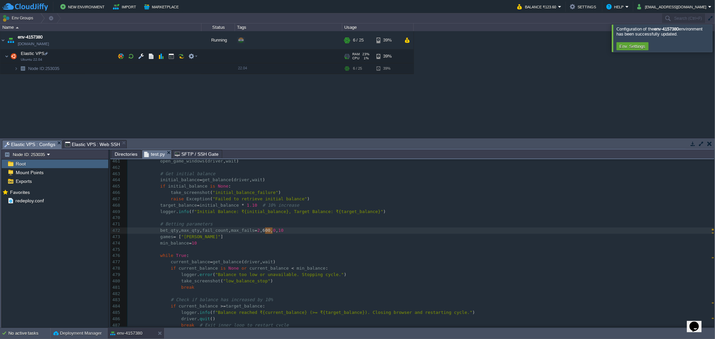
click at [269, 232] on span "600" at bounding box center [267, 230] width 8 height 5
click at [350, 227] on pre "# Betting parameters" at bounding box center [420, 224] width 587 height 6
click at [269, 233] on span "600" at bounding box center [267, 230] width 8 height 5
type textarea "2050"
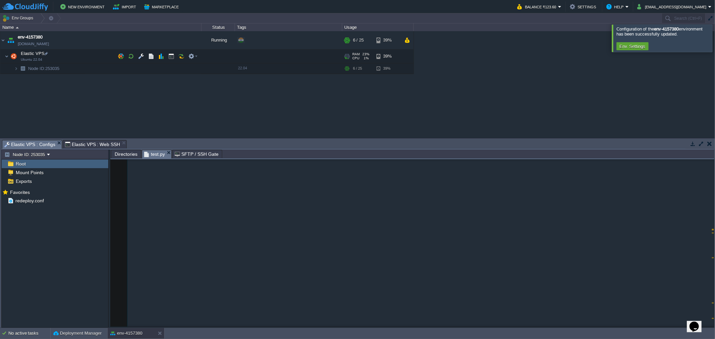
scroll to position [2875, 0]
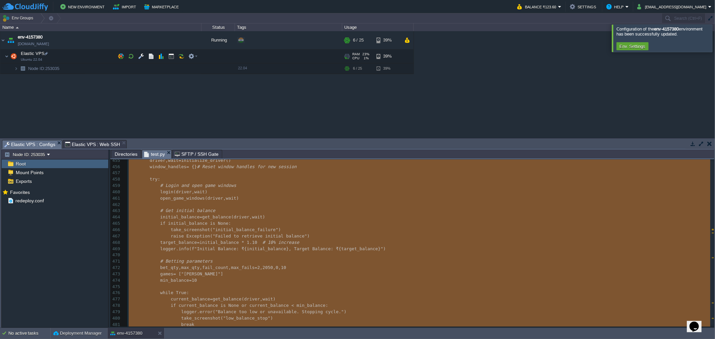
type textarea "-"
click at [309, 222] on pre "if initial_balance is None :" at bounding box center [420, 224] width 587 height 6
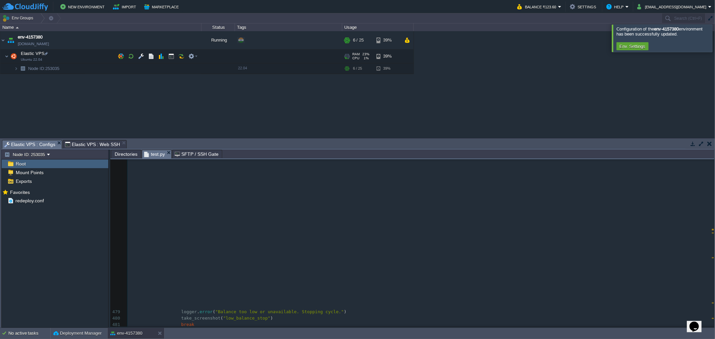
scroll to position [3098, 0]
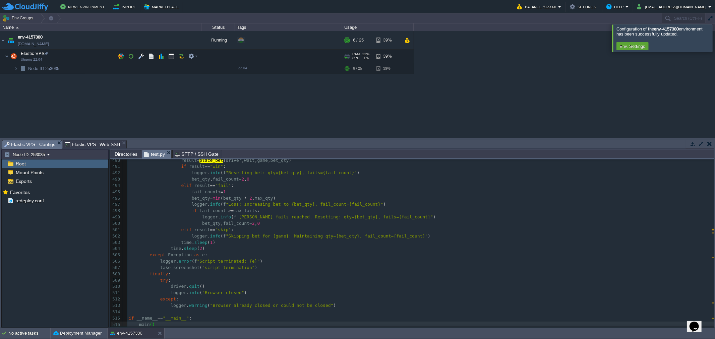
type textarea "-"
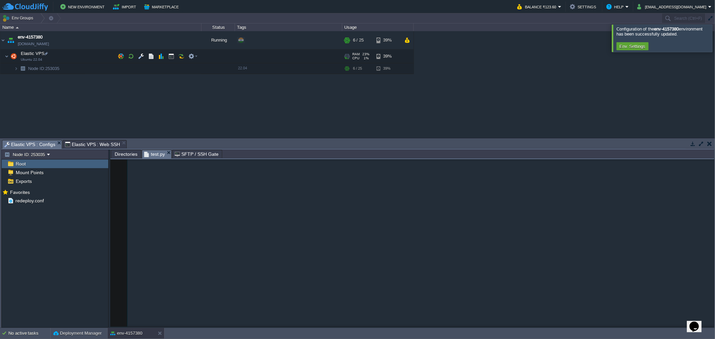
scroll to position [3096, 0]
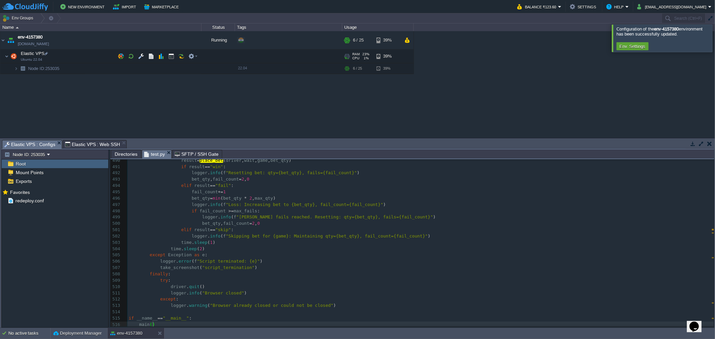
click at [325, 227] on pre "elif result == "skip" :" at bounding box center [420, 230] width 587 height 6
click at [204, 111] on div "env-4157380 [DOMAIN_NAME] Running + Add to Env Group RAM 23% CPU 1% 6 / 25 39% …" at bounding box center [357, 84] width 715 height 107
click at [187, 38] on button "button" at bounding box center [185, 40] width 6 height 6
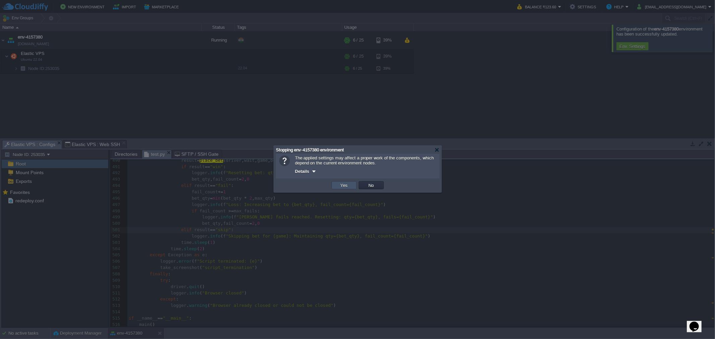
click at [346, 183] on button "Yes" at bounding box center [344, 185] width 11 height 6
